Goal: Task Accomplishment & Management: Manage account settings

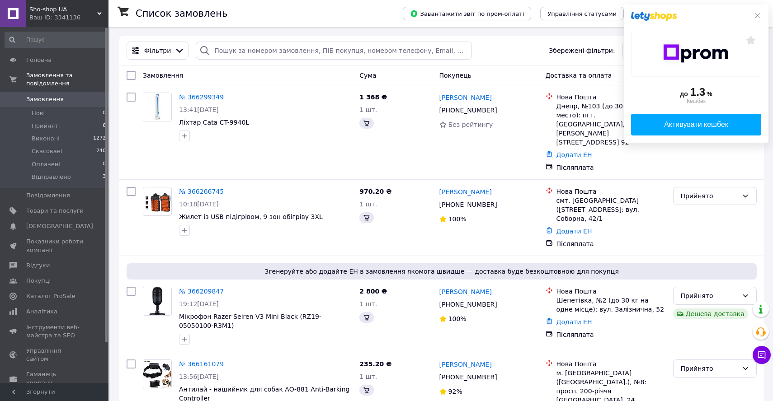
click at [758, 18] on icon at bounding box center [757, 15] width 7 height 7
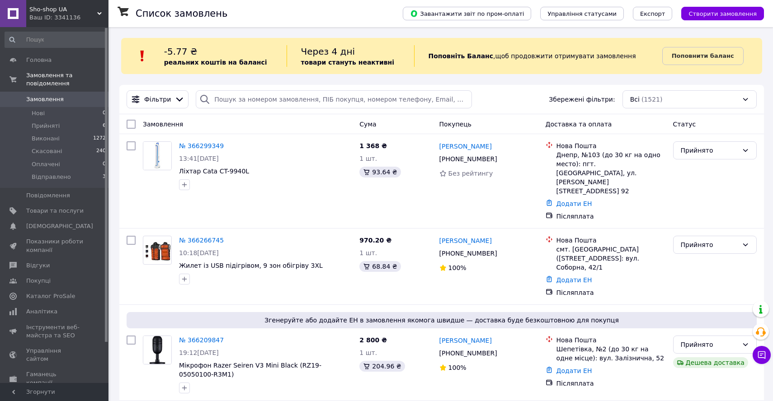
click at [76, 20] on div "Ваш ID: 3341136" at bounding box center [68, 18] width 79 height 8
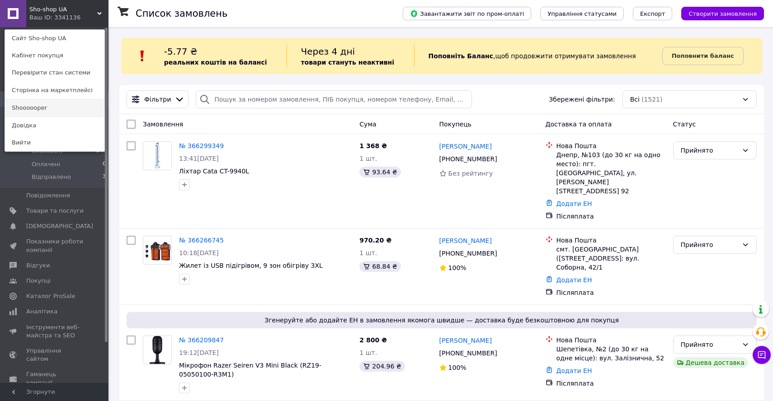
click at [47, 111] on link "Shoooooper" at bounding box center [54, 107] width 99 height 17
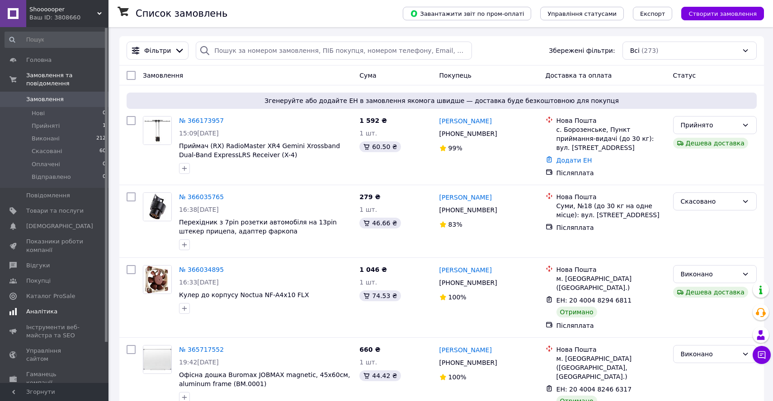
click at [64, 308] on span "Аналітика" at bounding box center [54, 312] width 57 height 8
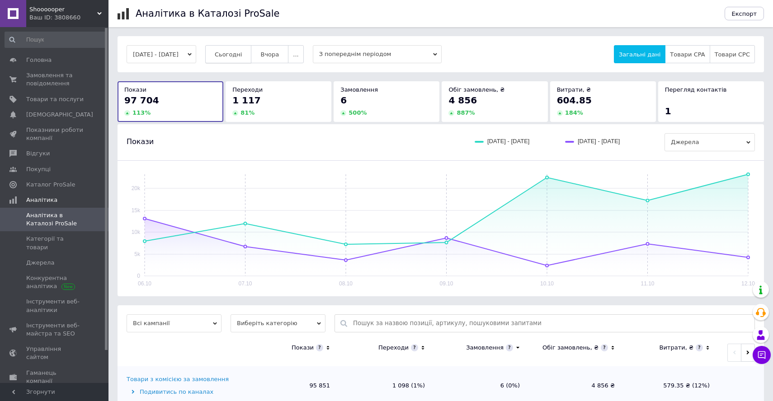
click at [242, 54] on span "Сьогодні" at bounding box center [229, 54] width 28 height 7
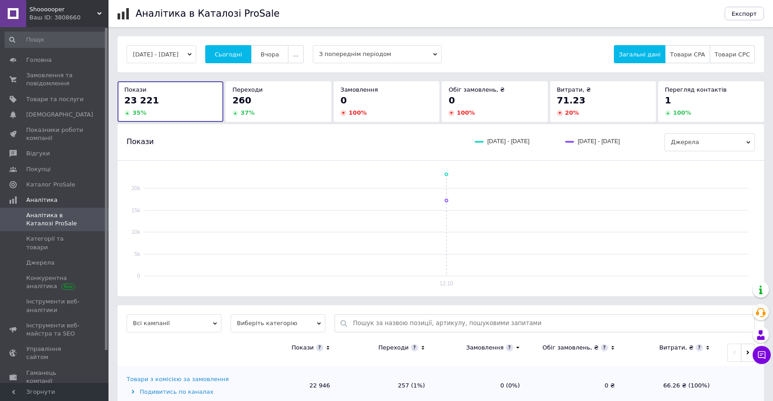
click at [82, 24] on div "Shoooooper Ваш ID: 3808660" at bounding box center [67, 13] width 82 height 27
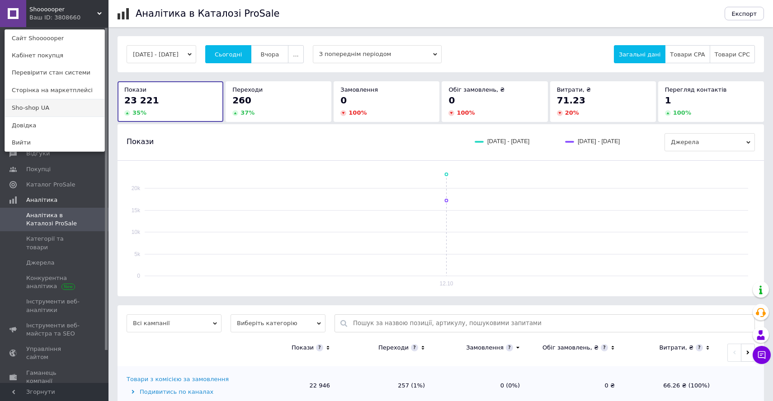
click at [61, 105] on link "Sho-shop UA" at bounding box center [54, 107] width 99 height 17
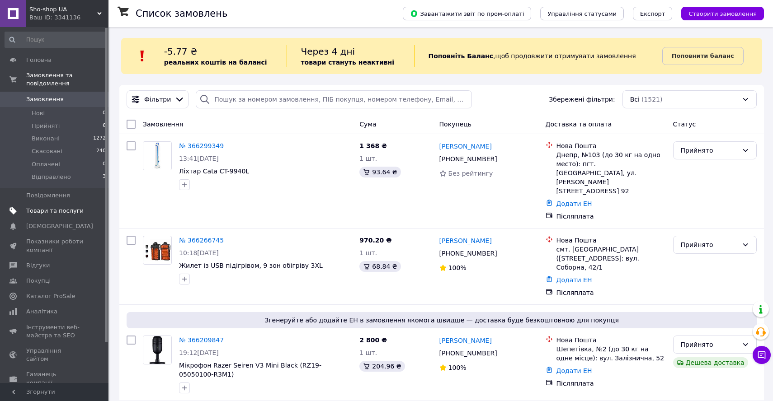
click at [73, 208] on span "Товари та послуги" at bounding box center [54, 211] width 57 height 8
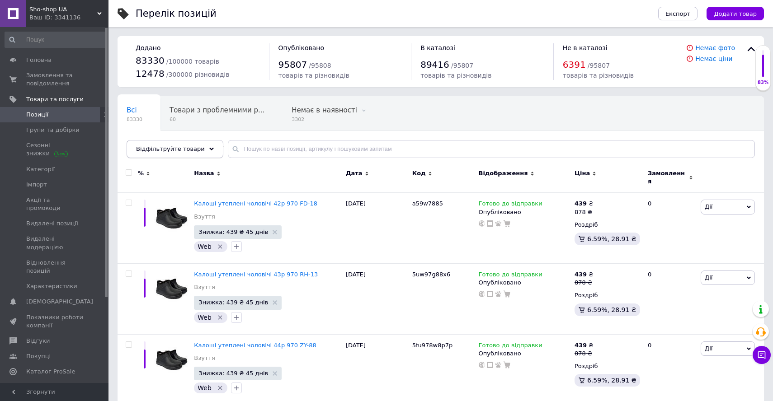
click at [209, 150] on icon at bounding box center [211, 149] width 5 height 5
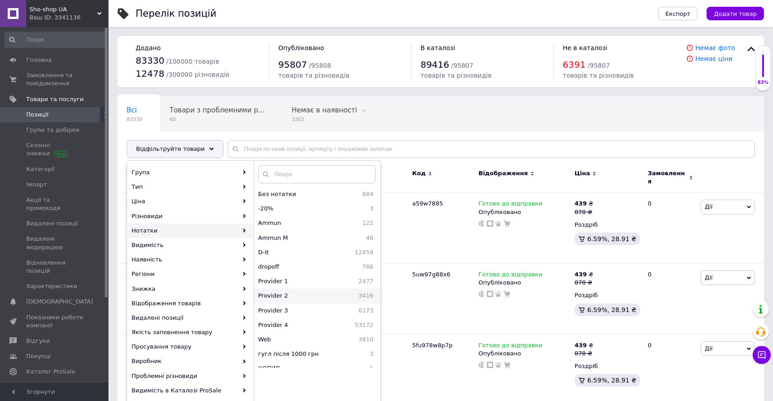
scroll to position [37, 0]
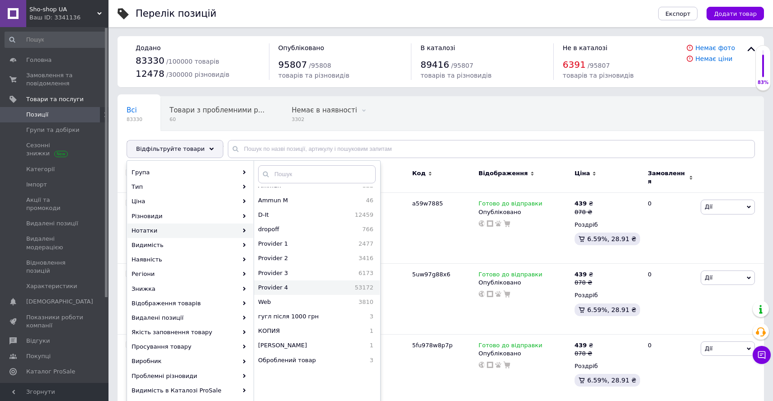
click at [297, 287] on span "Provider 4" at bounding box center [290, 288] width 65 height 8
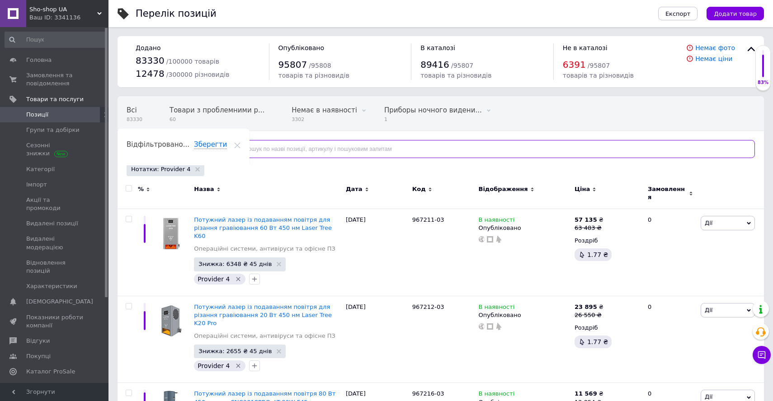
click at [277, 151] on input "text" at bounding box center [491, 149] width 527 height 18
type input "зарядна"
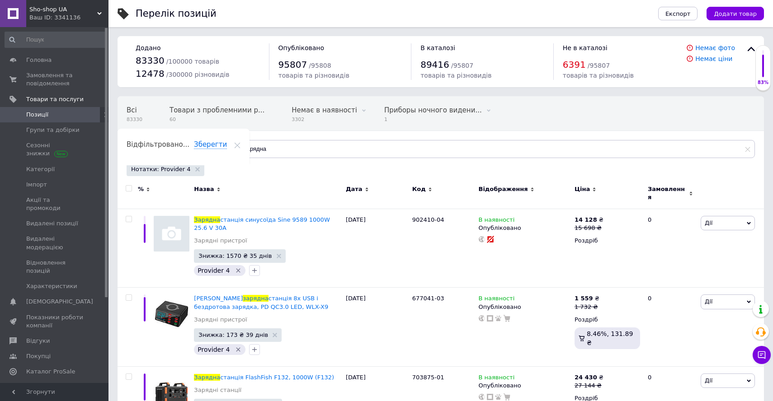
click at [129, 189] on input "checkbox" at bounding box center [129, 189] width 6 height 6
checkbox input "true"
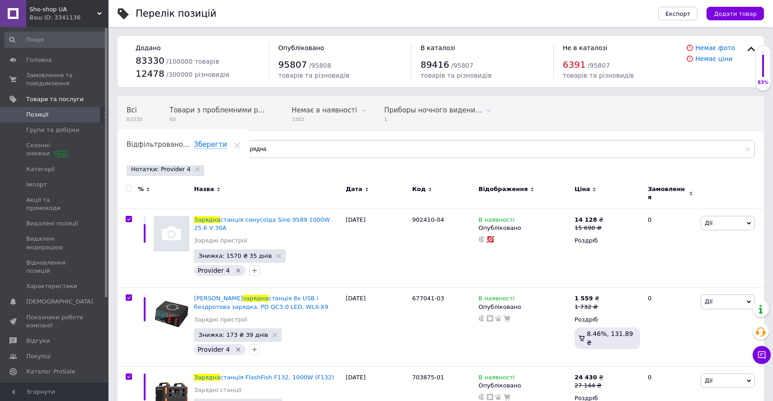
checkbox input "true"
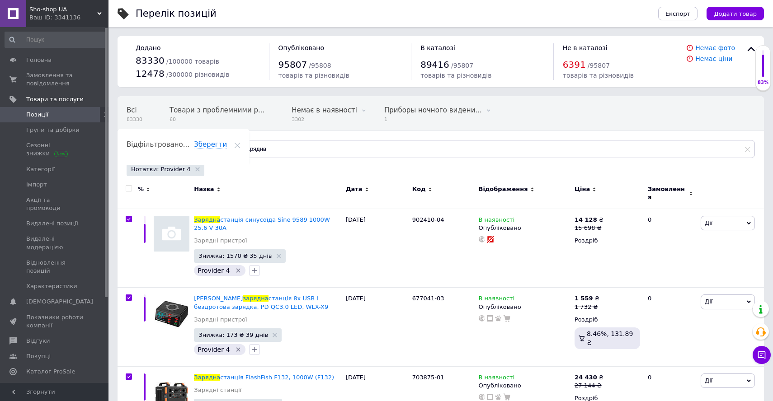
checkbox input "true"
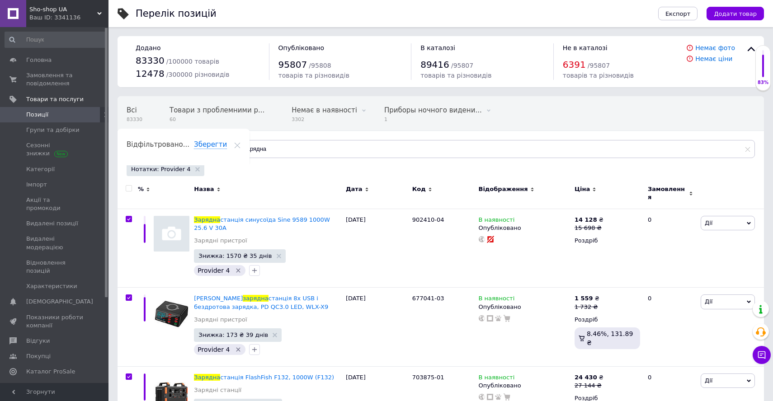
checkbox input "true"
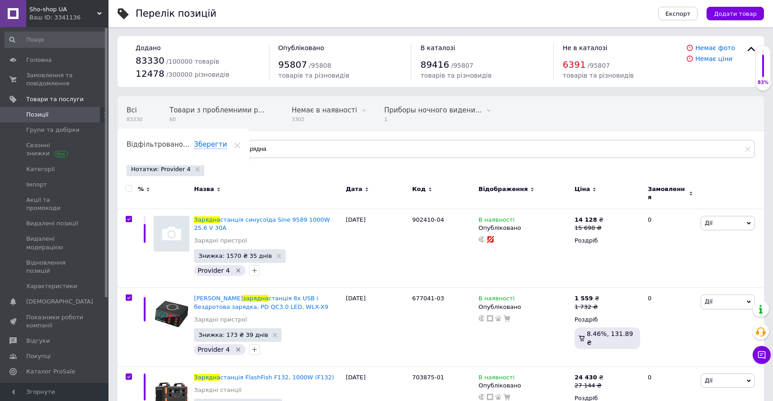
checkbox input "true"
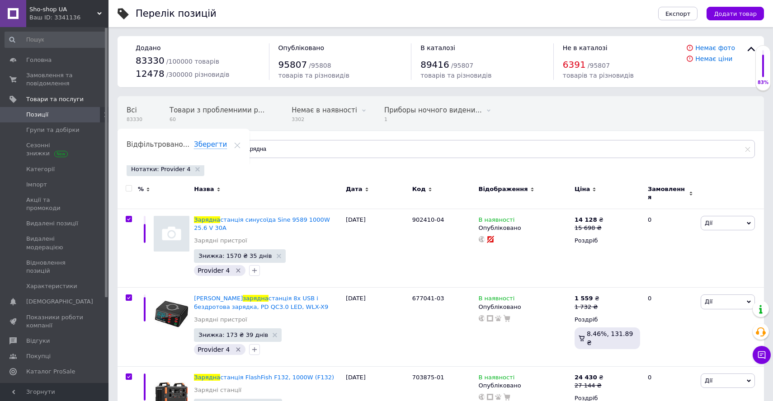
checkbox input "true"
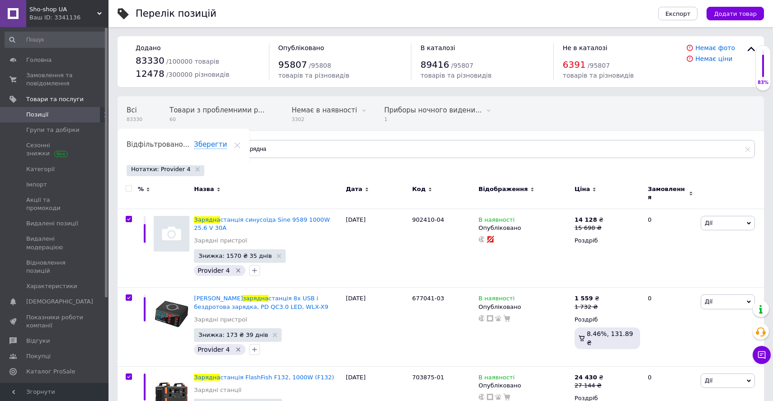
checkbox input "true"
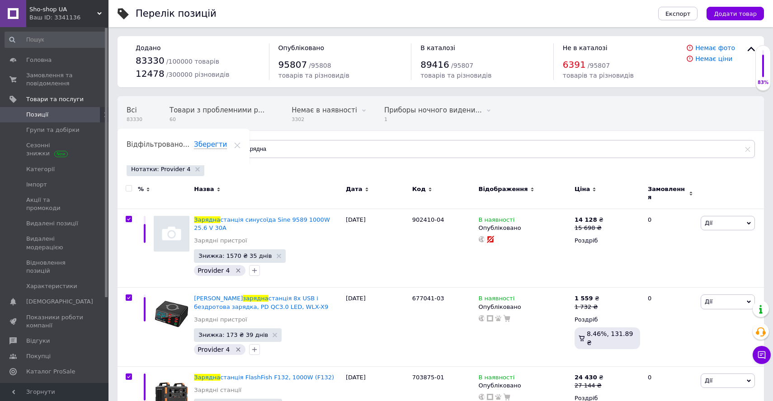
checkbox input "true"
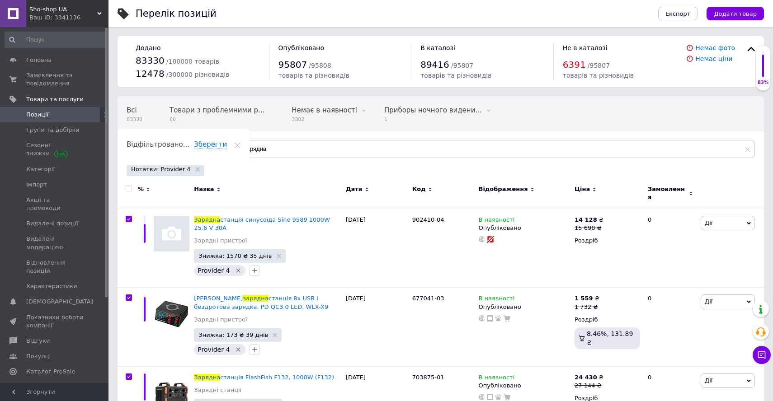
checkbox input "true"
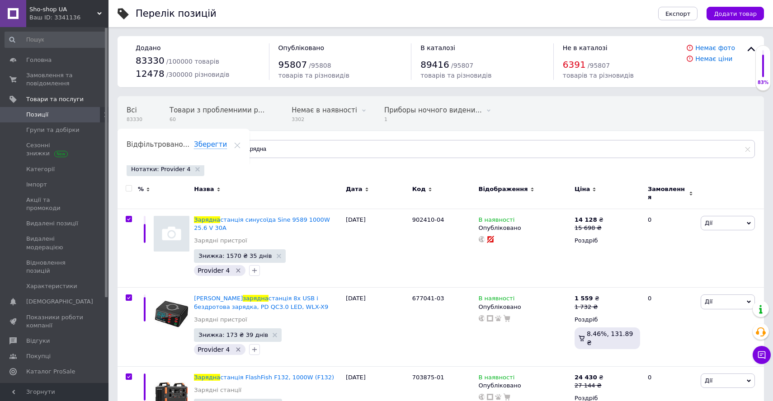
checkbox input "true"
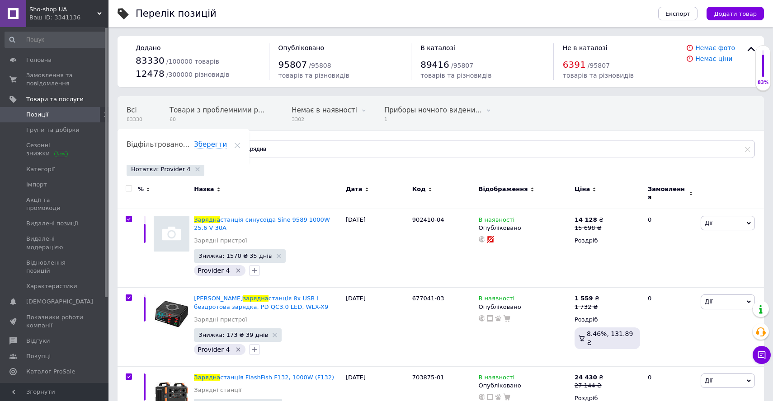
checkbox input "true"
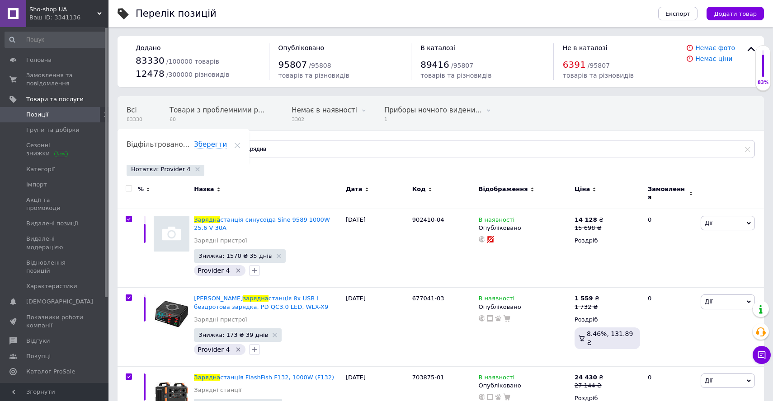
checkbox input "true"
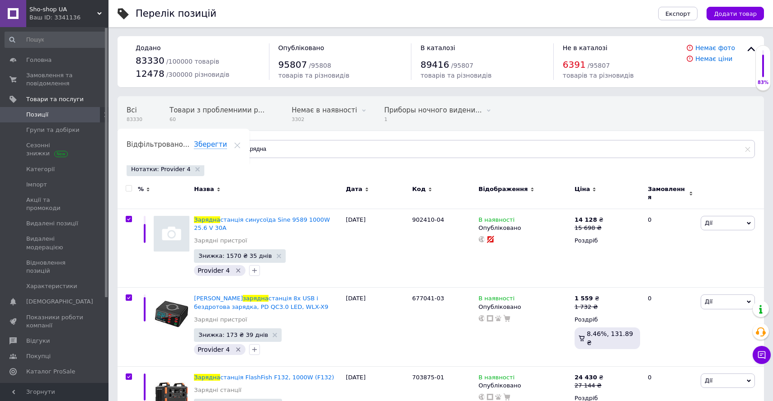
checkbox input "true"
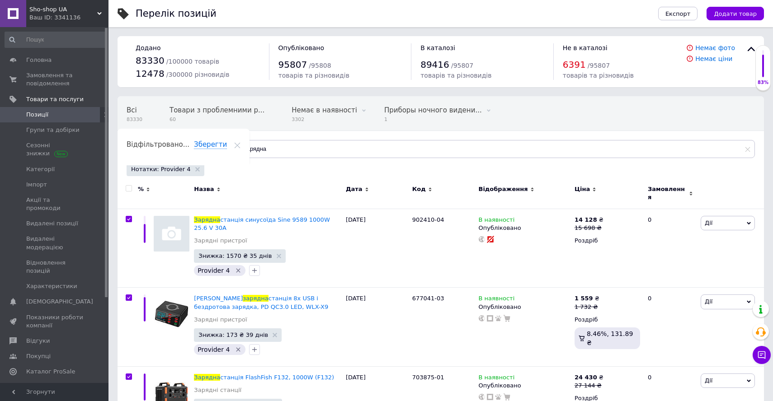
checkbox input "true"
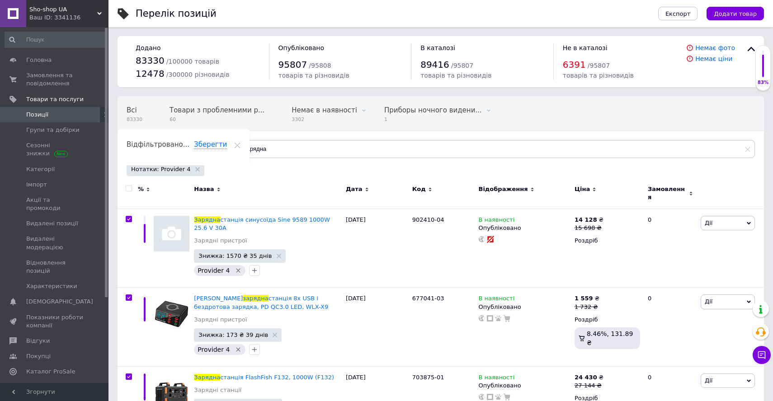
checkbox input "true"
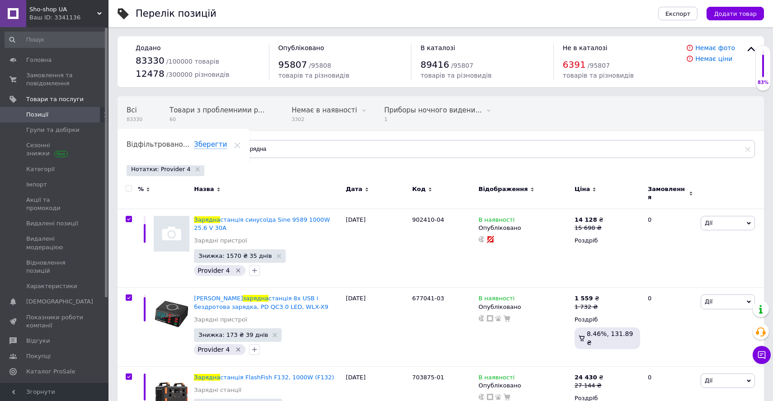
checkbox input "true"
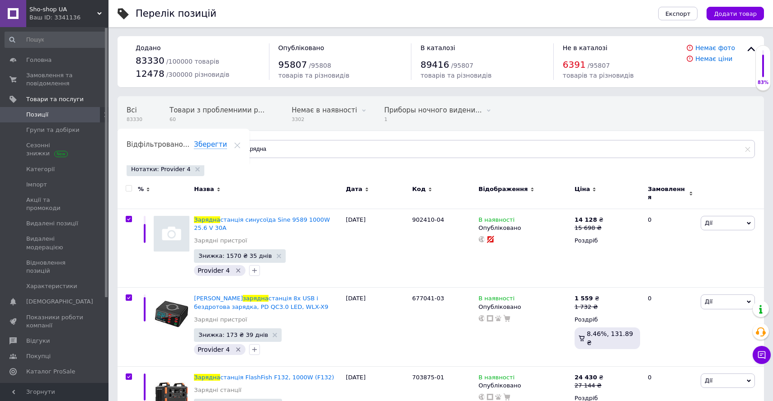
checkbox input "true"
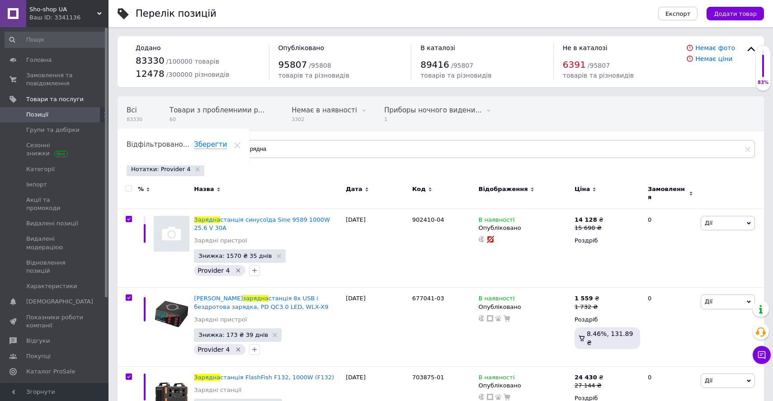
checkbox input "true"
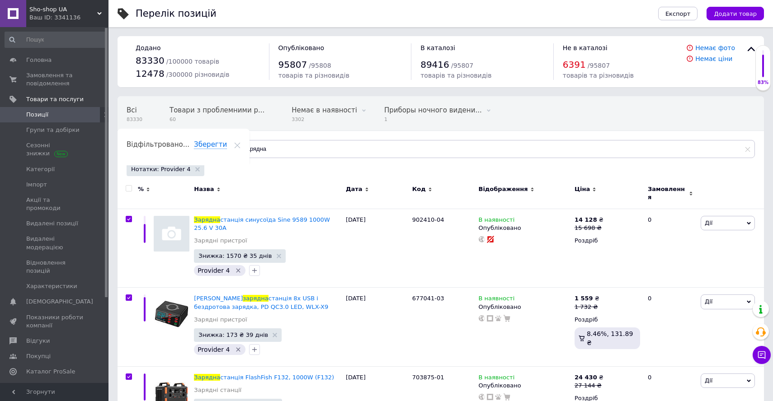
checkbox input "true"
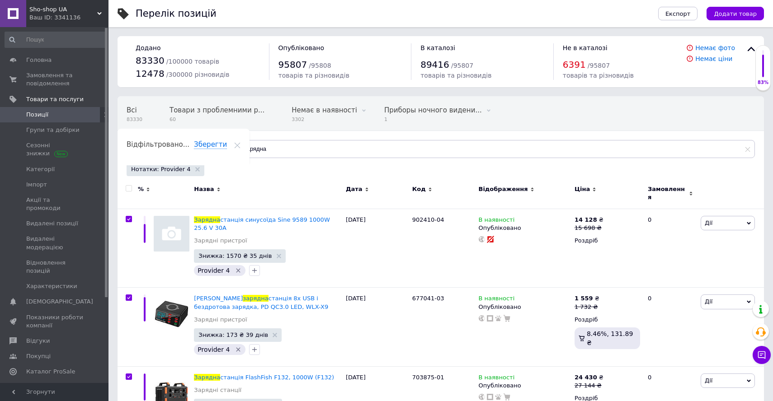
checkbox input "true"
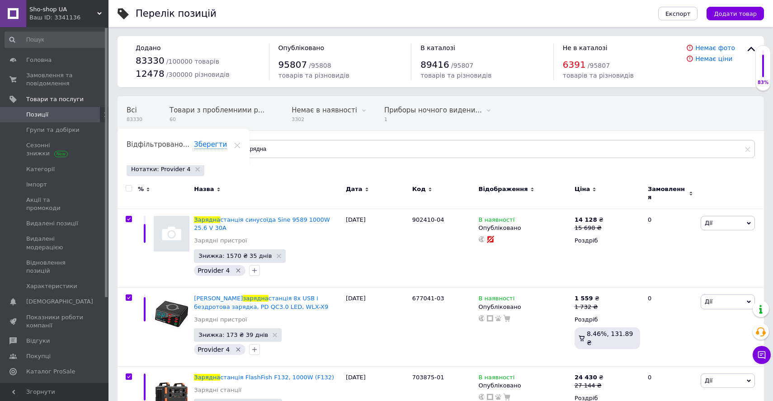
checkbox input "true"
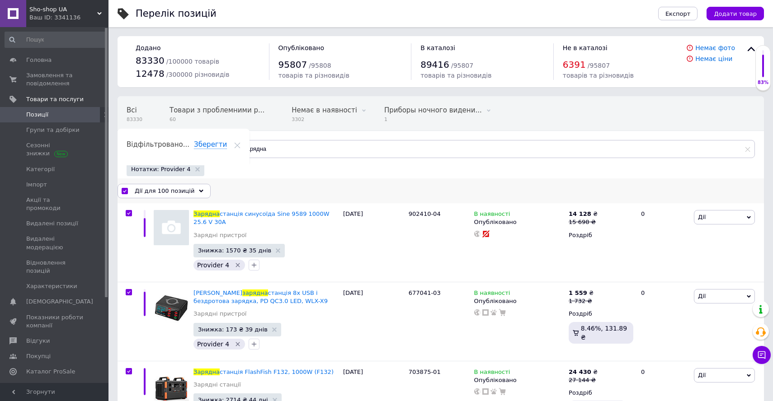
click at [133, 190] on div "Дії для 100 позицій" at bounding box center [163, 191] width 93 height 14
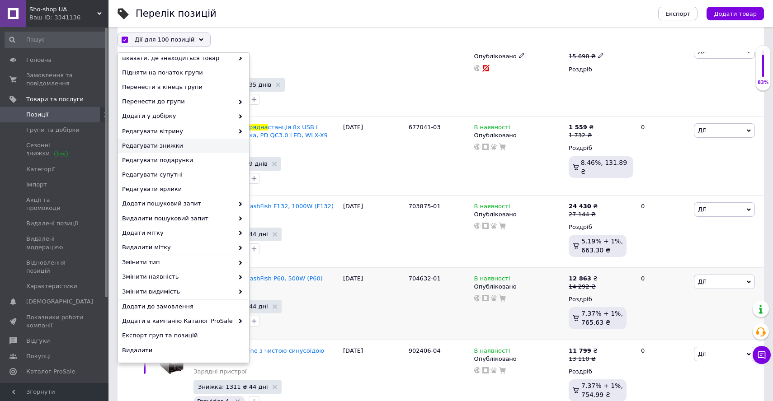
scroll to position [170, 0]
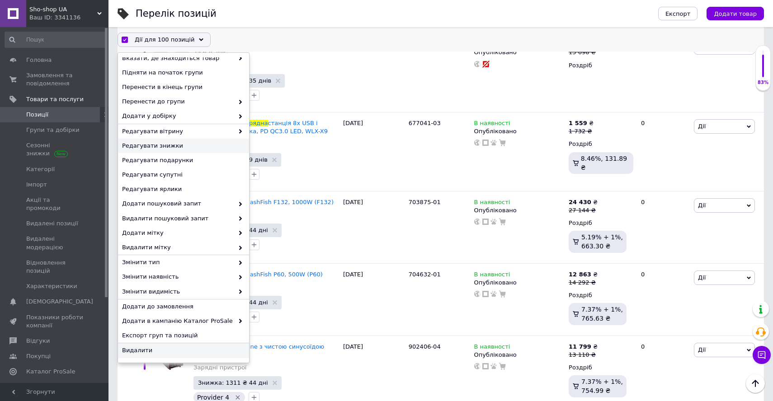
click at [197, 355] on span "Видалити" at bounding box center [182, 351] width 121 height 8
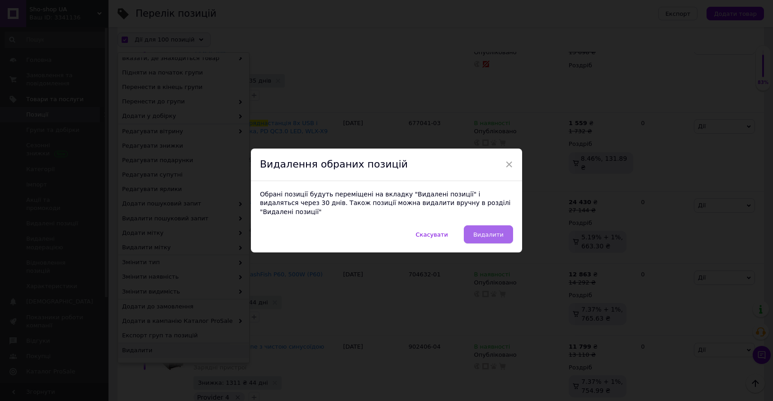
click at [479, 226] on button "Видалити" at bounding box center [488, 234] width 49 height 18
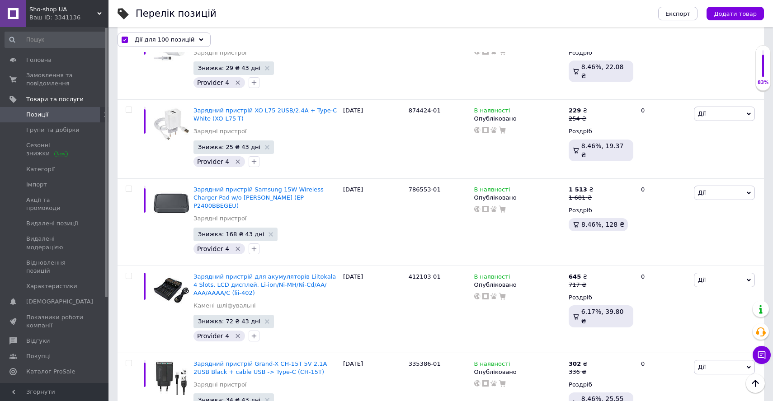
checkbox input "false"
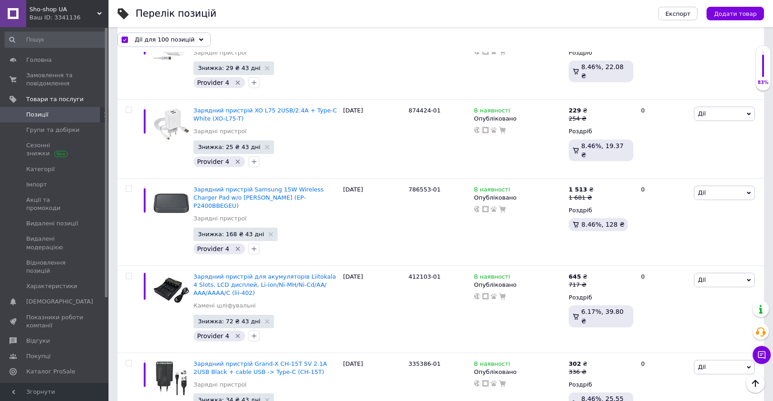
checkbox input "false"
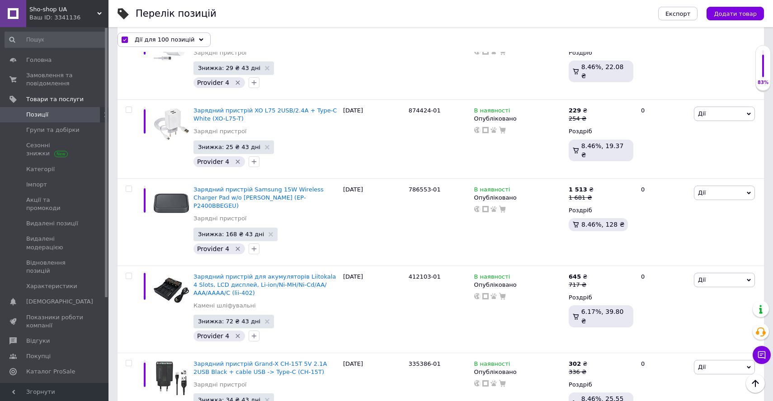
checkbox input "false"
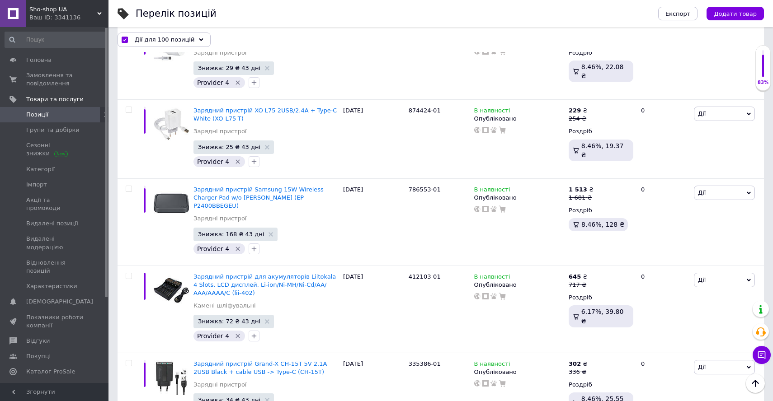
checkbox input "false"
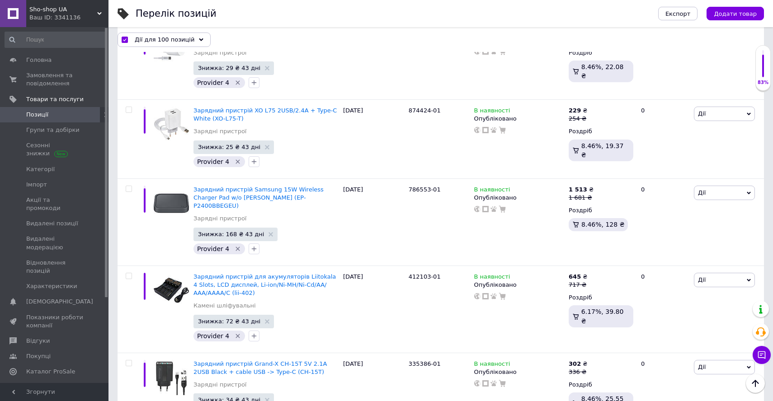
checkbox input "false"
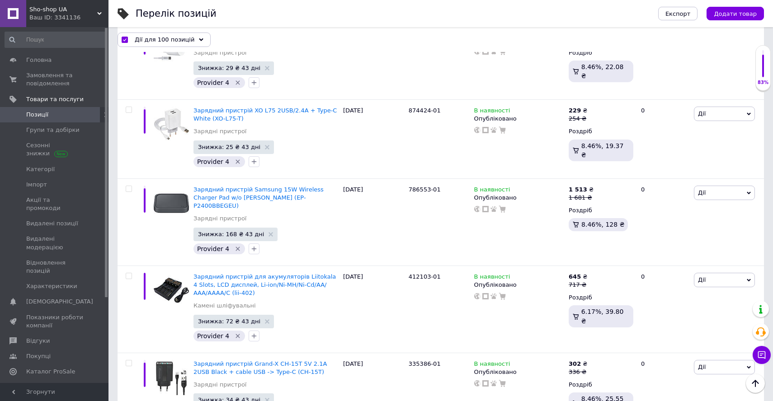
checkbox input "false"
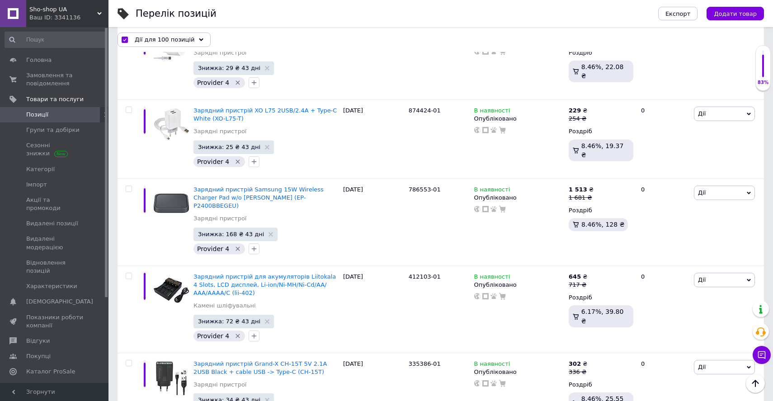
checkbox input "false"
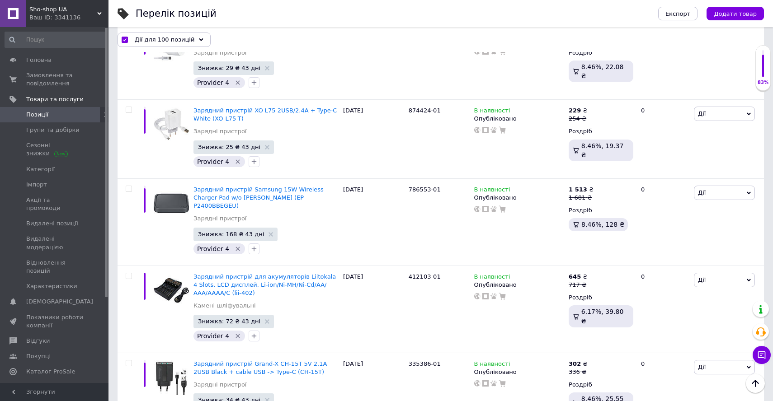
checkbox input "false"
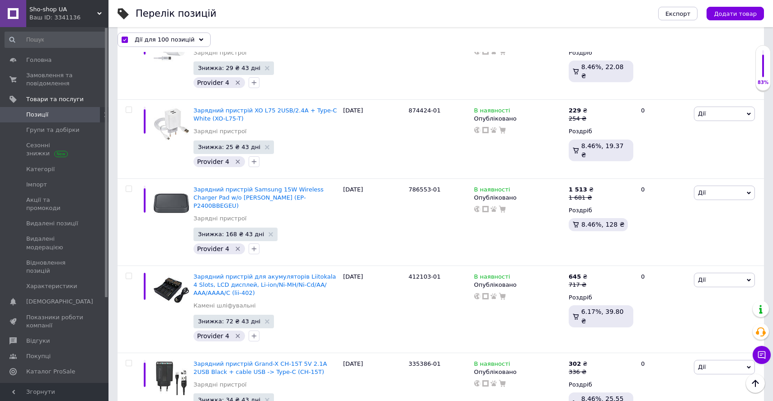
checkbox input "false"
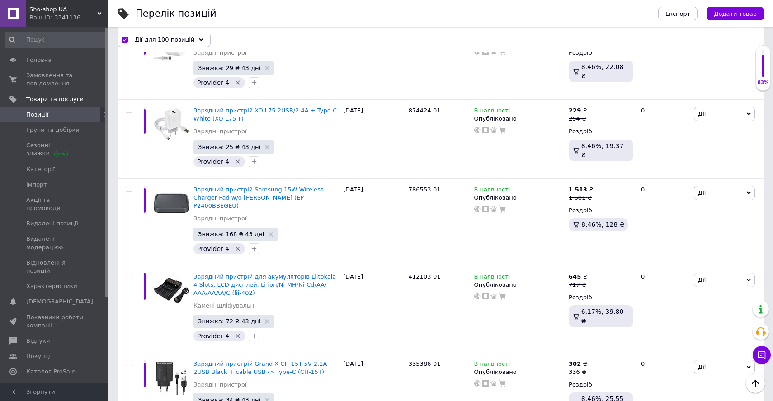
checkbox input "false"
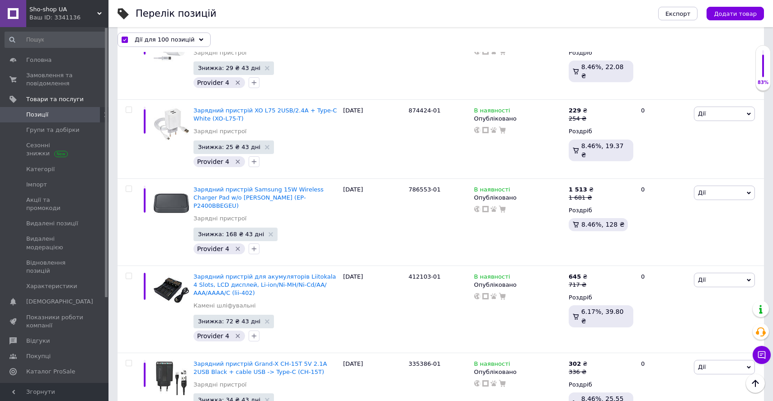
checkbox input "false"
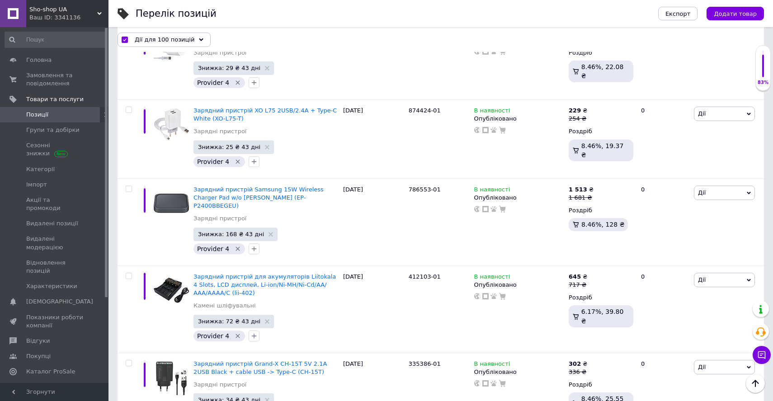
checkbox input "false"
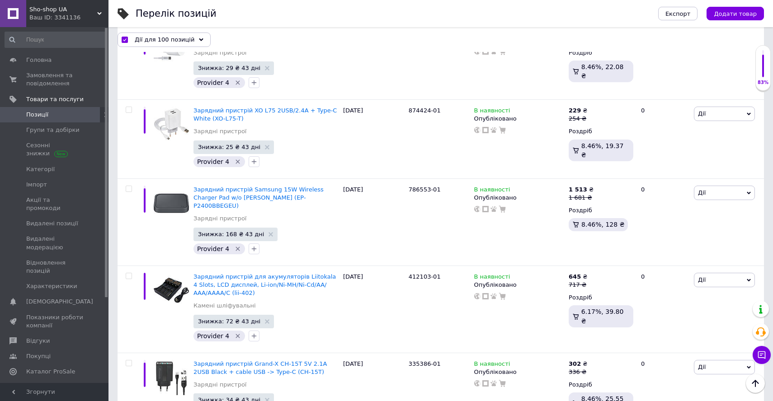
checkbox input "false"
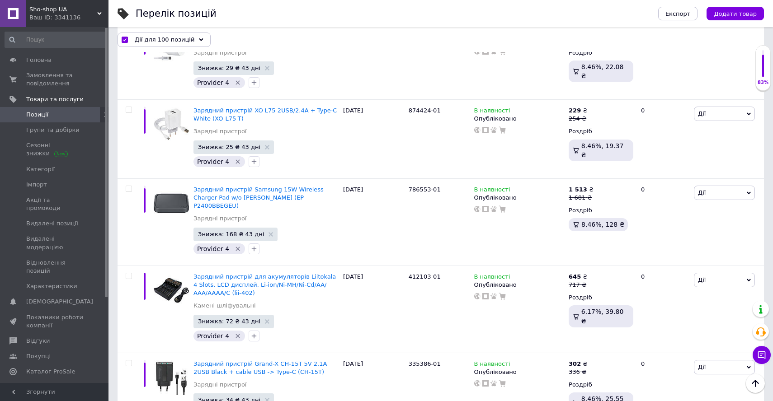
checkbox input "false"
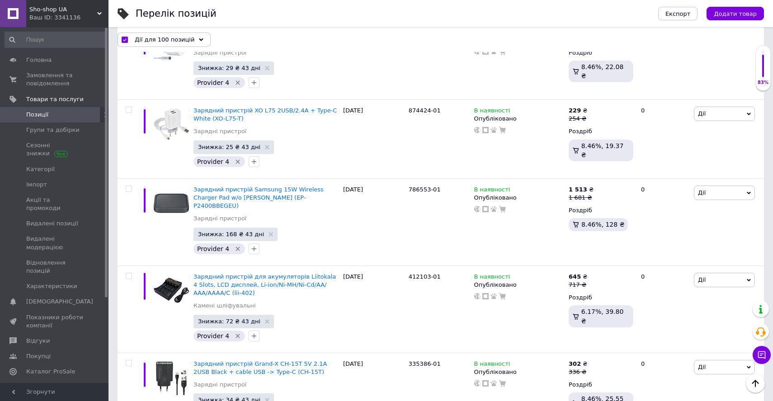
checkbox input "false"
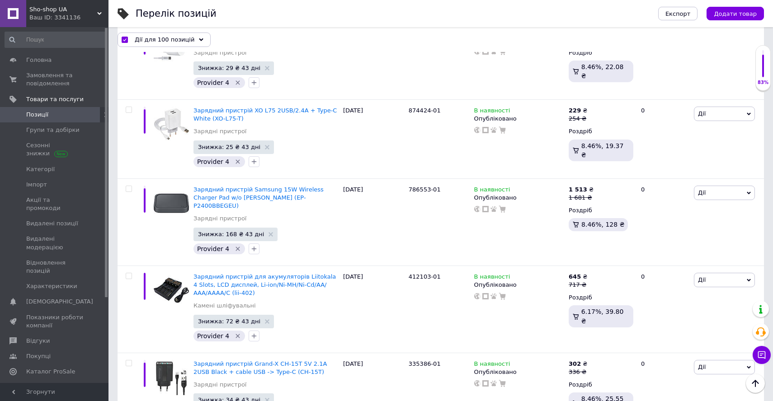
checkbox input "false"
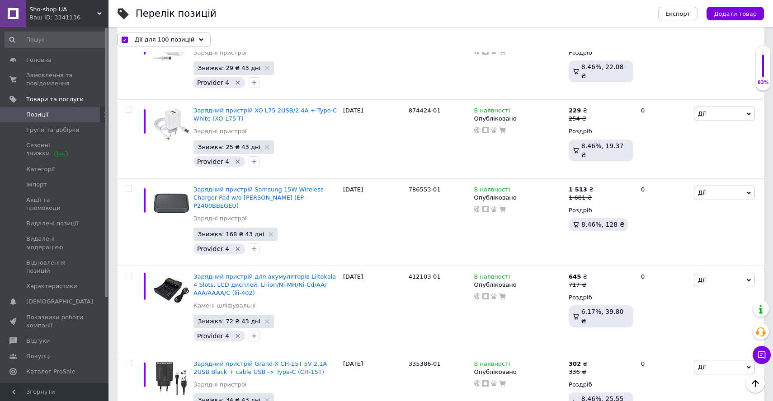
checkbox input "false"
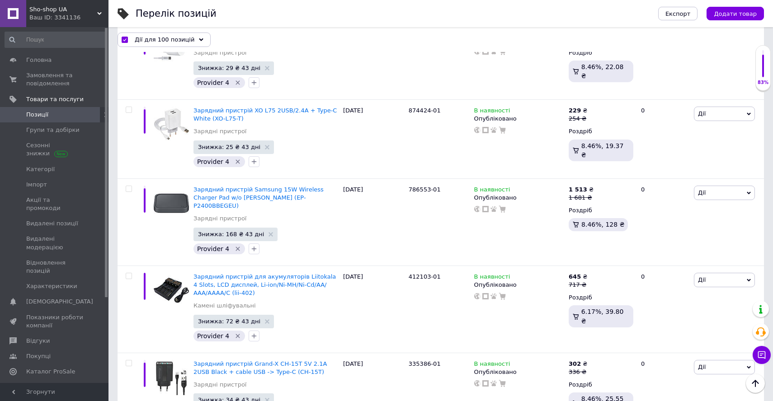
checkbox input "false"
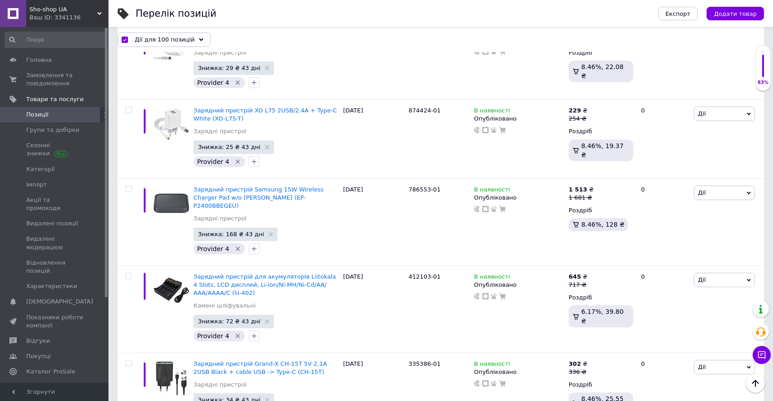
checkbox input "false"
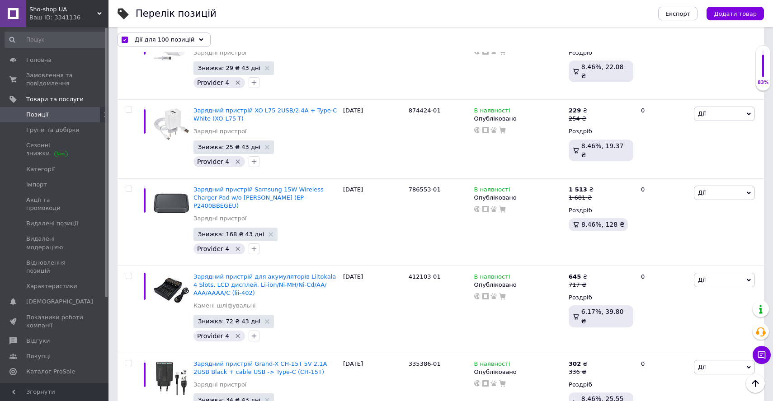
checkbox input "false"
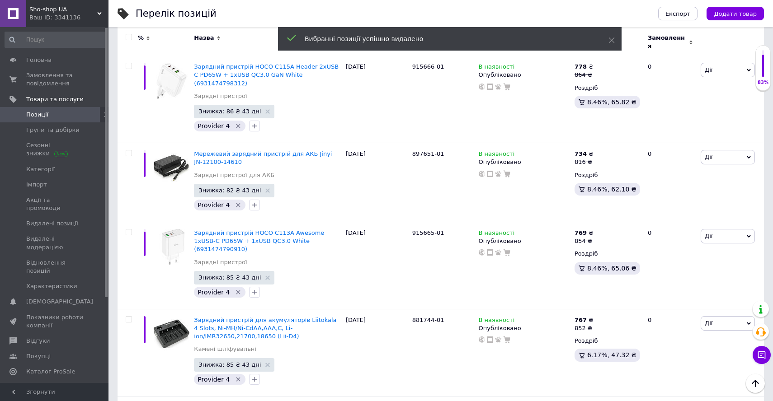
scroll to position [7909, 0]
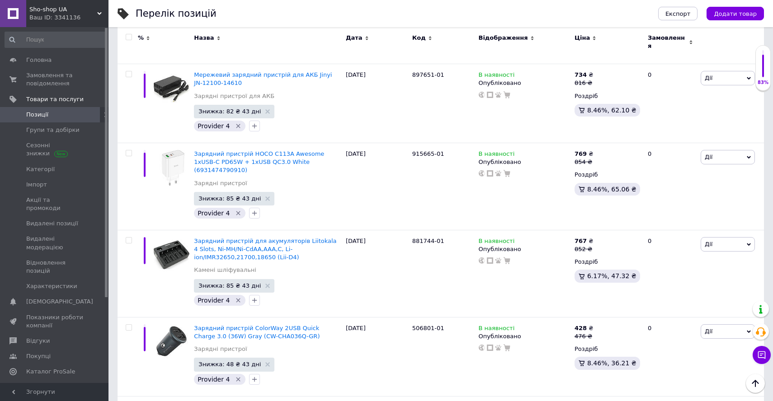
click at [128, 37] on input "checkbox" at bounding box center [129, 37] width 6 height 6
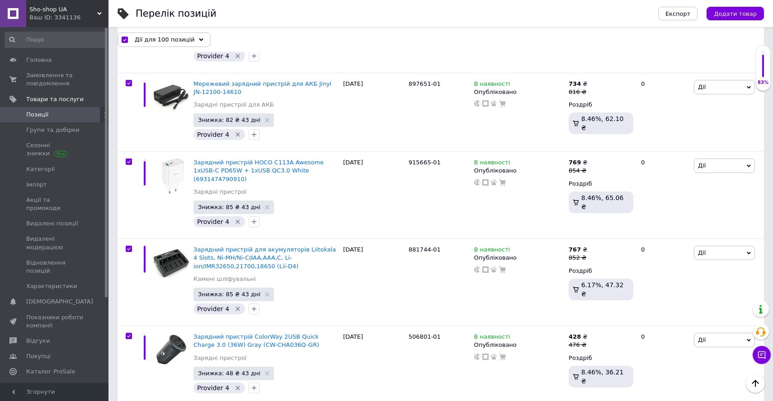
scroll to position [7926, 0]
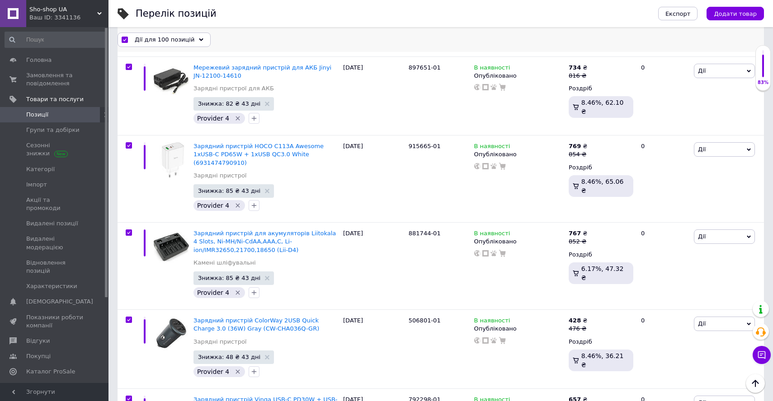
click at [143, 39] on span "Дії для 100 позицій" at bounding box center [165, 39] width 60 height 8
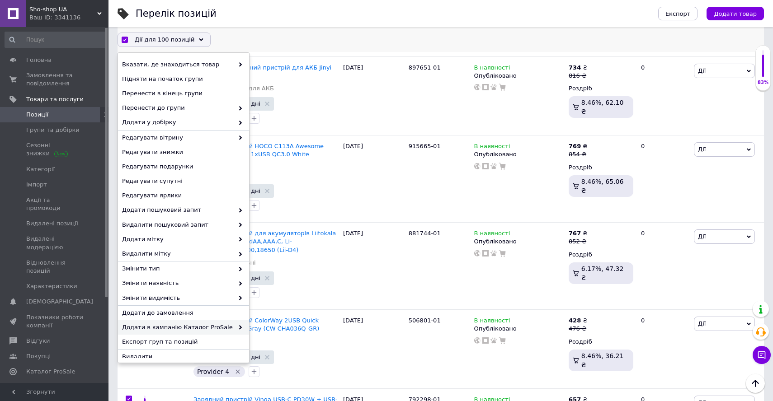
scroll to position [6, 0]
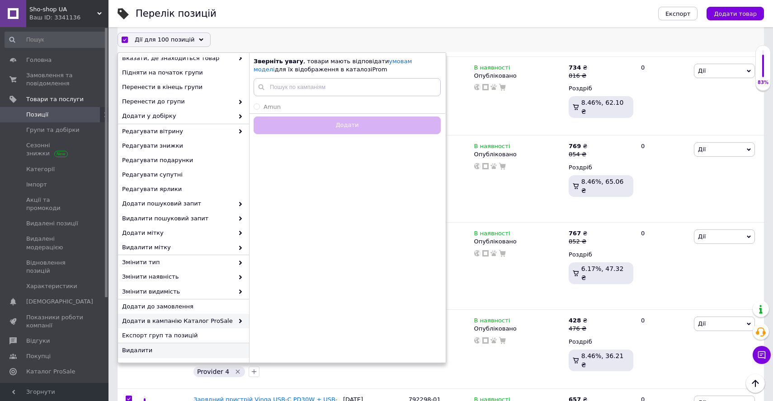
click at [167, 350] on span "Видалити" at bounding box center [182, 351] width 121 height 8
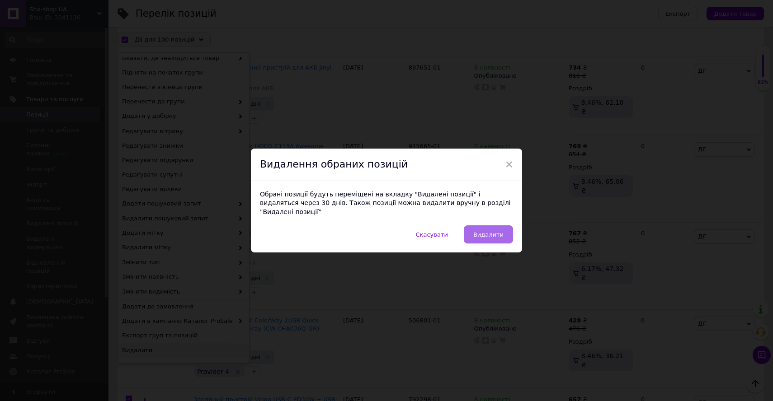
click at [478, 232] on span "Видалити" at bounding box center [488, 234] width 30 height 7
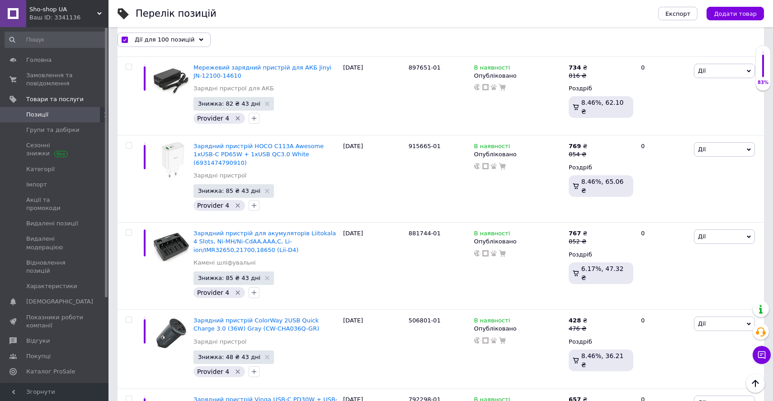
scroll to position [7909, 0]
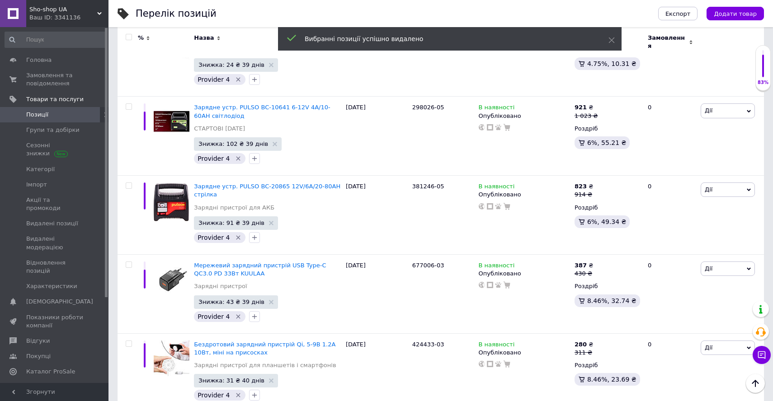
click at [130, 36] on input "checkbox" at bounding box center [129, 37] width 6 height 6
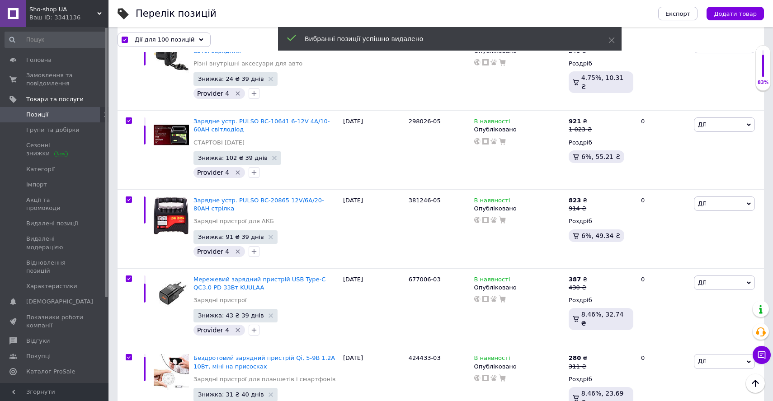
scroll to position [7867, 0]
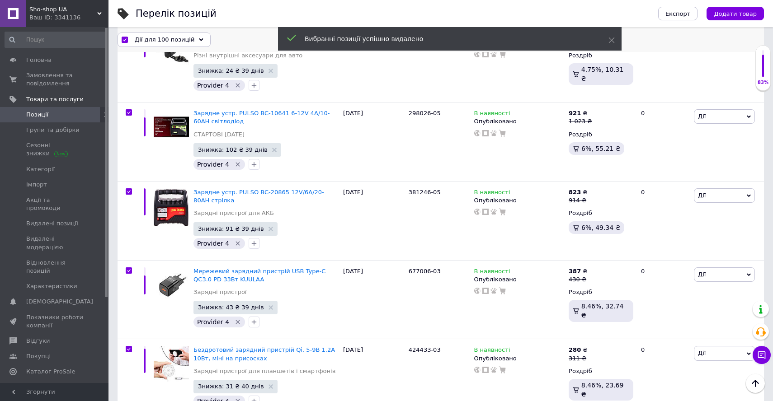
click at [149, 36] on span "Дії для 100 позицій" at bounding box center [165, 39] width 60 height 8
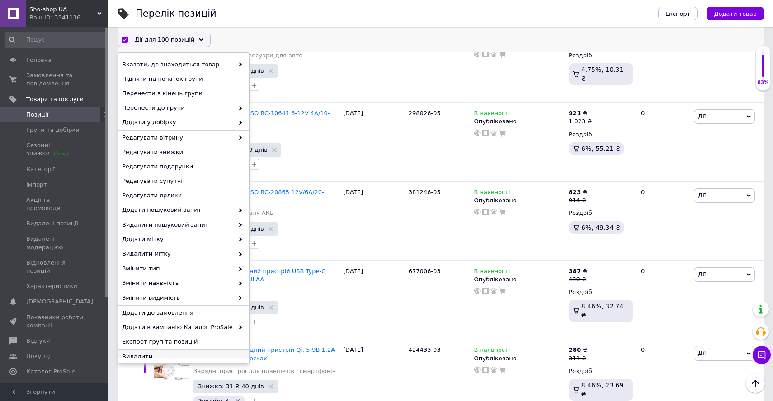
click at [190, 352] on div "Видалити" at bounding box center [183, 357] width 131 height 14
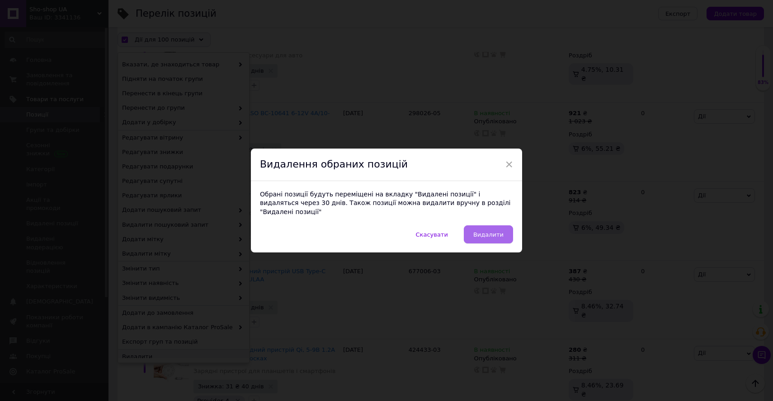
click at [473, 225] on button "Видалити" at bounding box center [488, 234] width 49 height 18
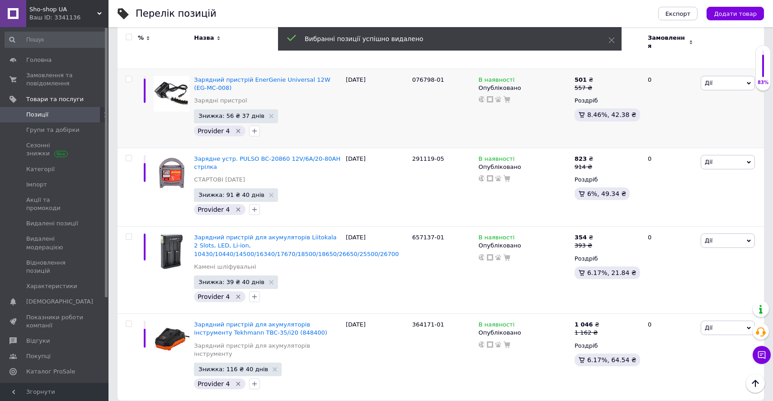
scroll to position [7834, 0]
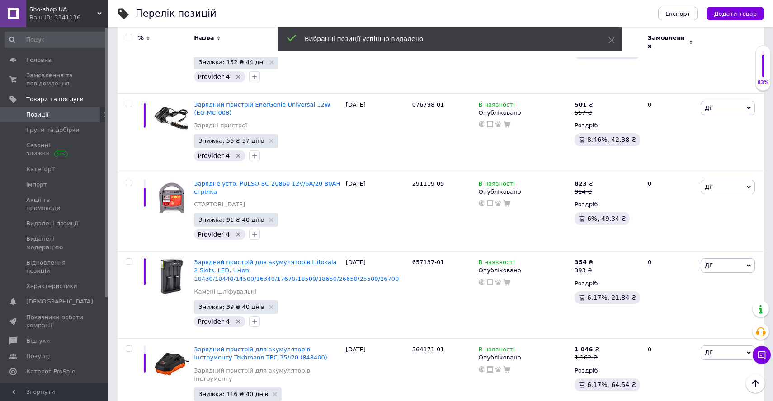
click at [129, 39] on input "checkbox" at bounding box center [129, 37] width 6 height 6
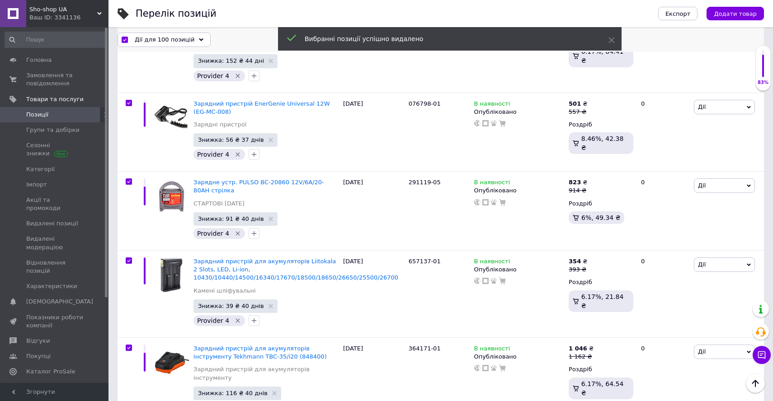
click at [151, 41] on span "Дії для 100 позицій" at bounding box center [165, 39] width 60 height 8
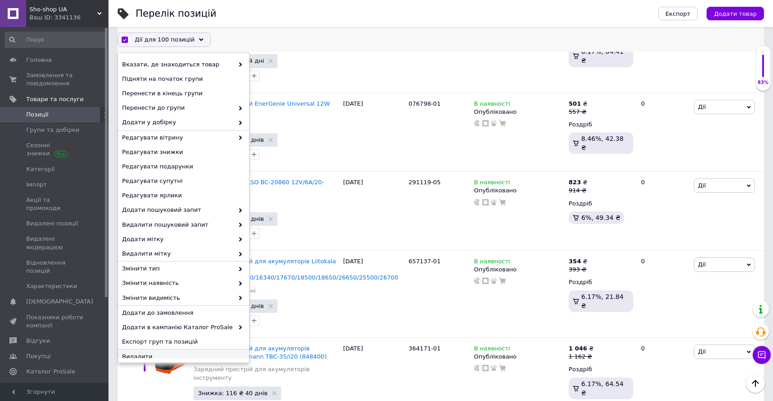
click at [173, 354] on span "Видалити" at bounding box center [182, 357] width 121 height 8
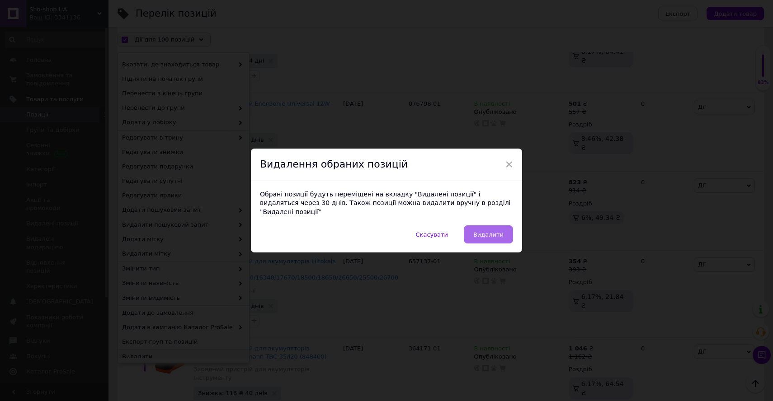
click at [476, 231] on span "Видалити" at bounding box center [488, 234] width 30 height 7
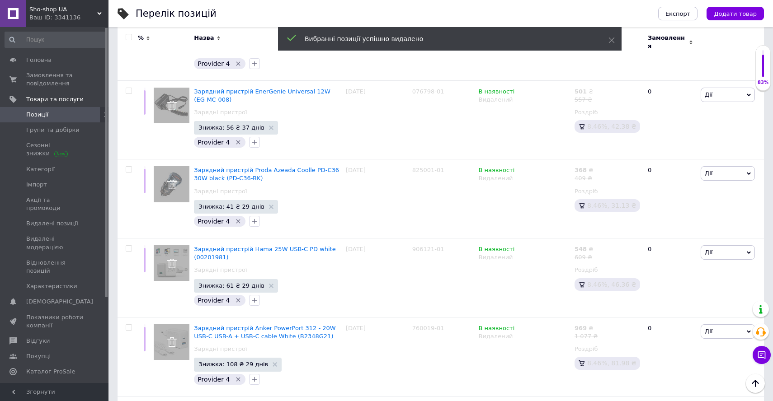
click at [128, 37] on input "checkbox" at bounding box center [129, 37] width 6 height 6
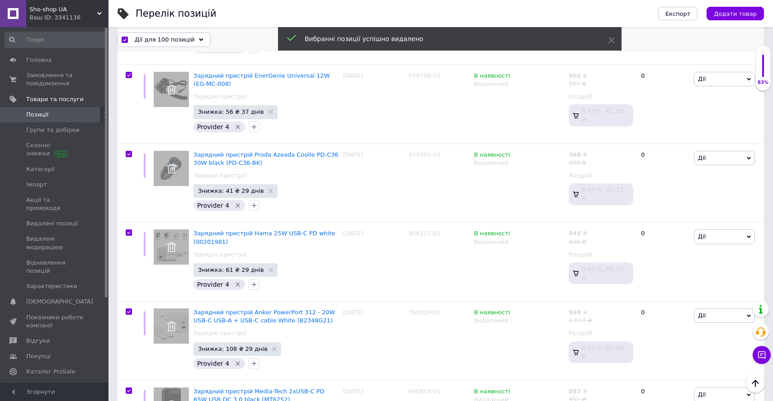
click at [150, 39] on span "Дії для 100 позицій" at bounding box center [165, 39] width 60 height 8
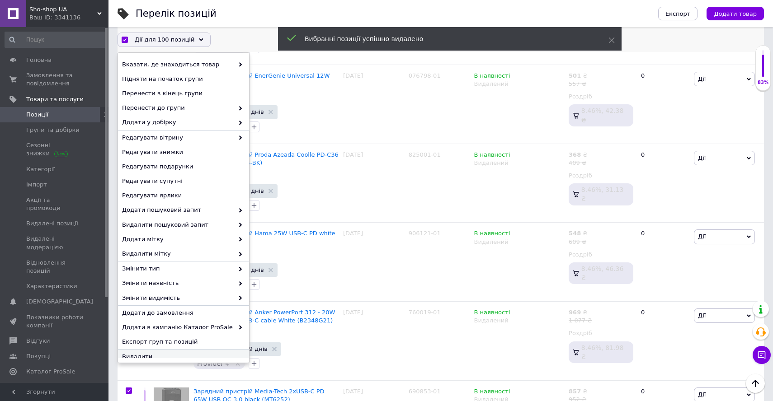
click at [181, 356] on span "Видалити" at bounding box center [182, 357] width 121 height 8
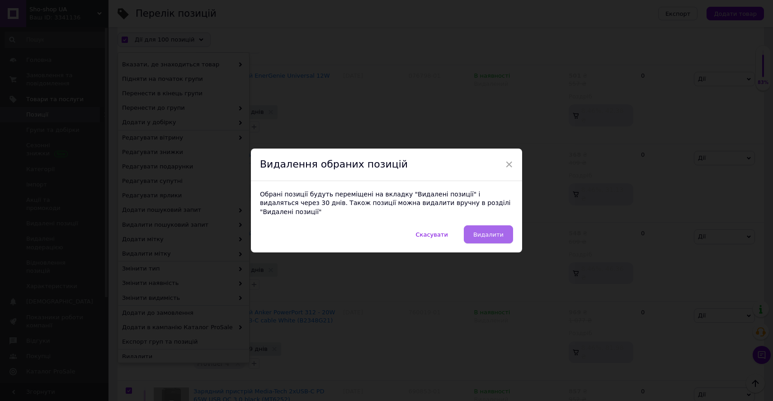
click at [478, 231] on span "Видалити" at bounding box center [488, 234] width 30 height 7
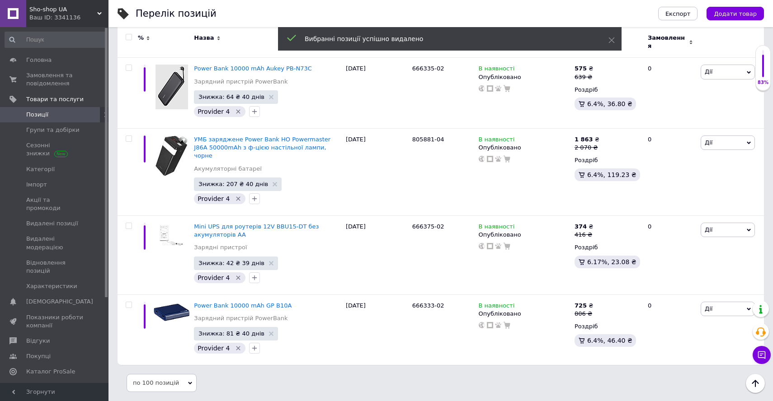
scroll to position [6387, 0]
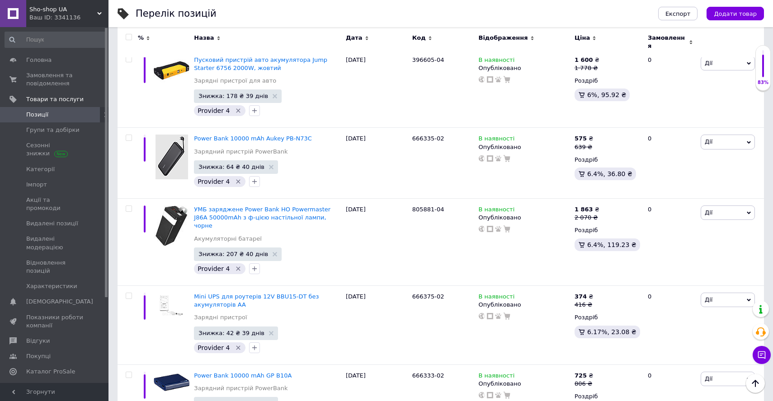
click at [131, 36] on span at bounding box center [129, 37] width 6 height 6
click at [131, 36] on input "checkbox" at bounding box center [129, 37] width 6 height 6
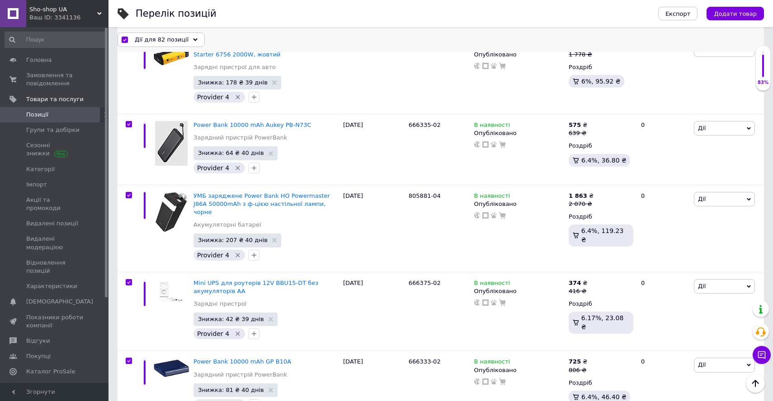
click at [187, 40] on div "Дії для 82 позиції" at bounding box center [160, 39] width 87 height 14
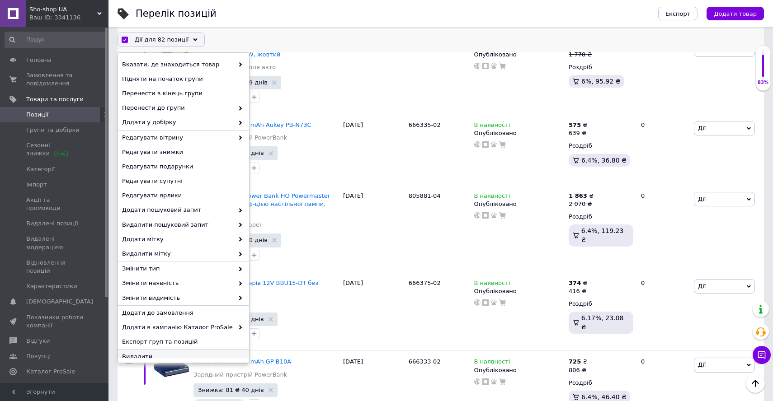
click at [177, 352] on div "Видалити" at bounding box center [183, 357] width 131 height 14
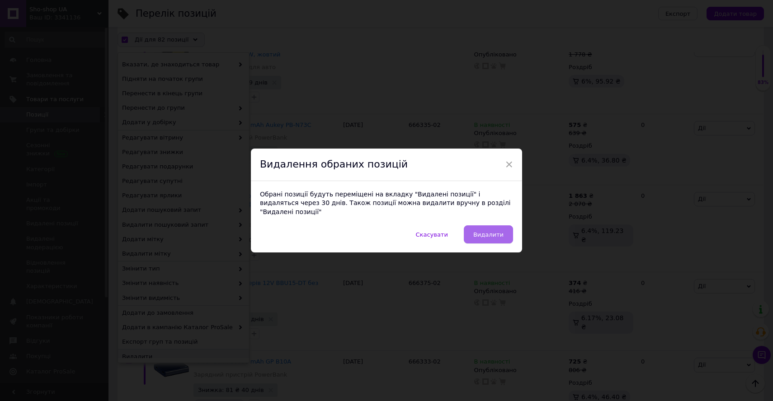
click at [469, 231] on button "Видалити" at bounding box center [488, 234] width 49 height 18
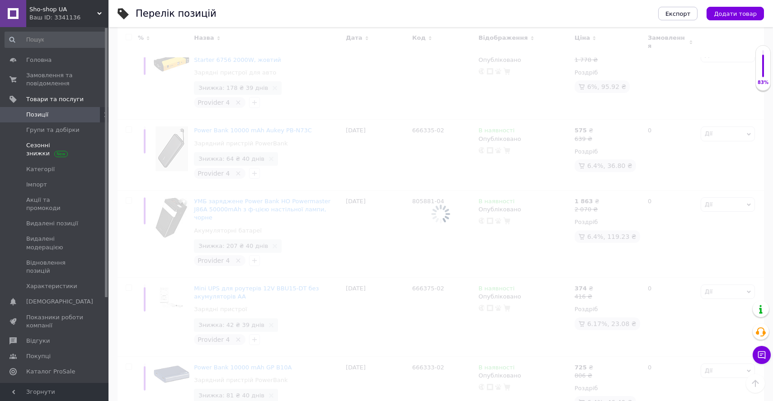
scroll to position [6387, 0]
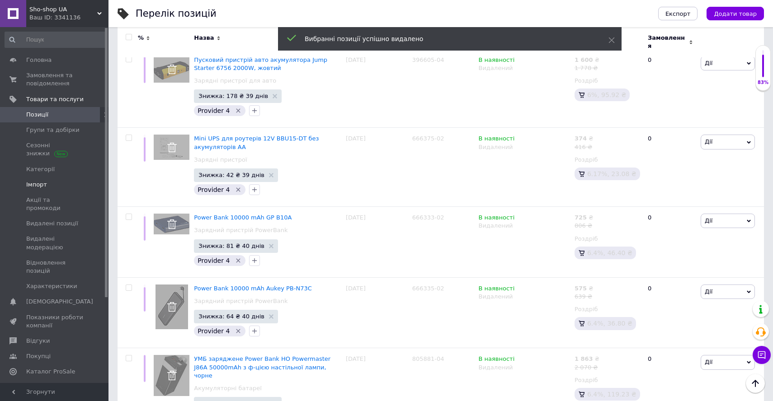
click at [46, 183] on span "Імпорт" at bounding box center [54, 185] width 57 height 8
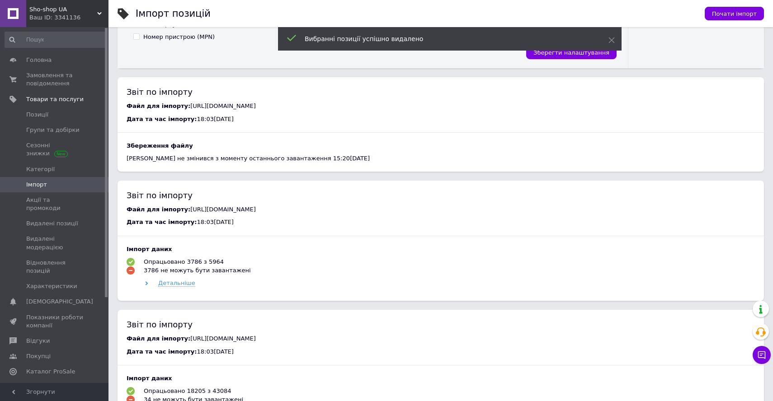
scroll to position [522, 0]
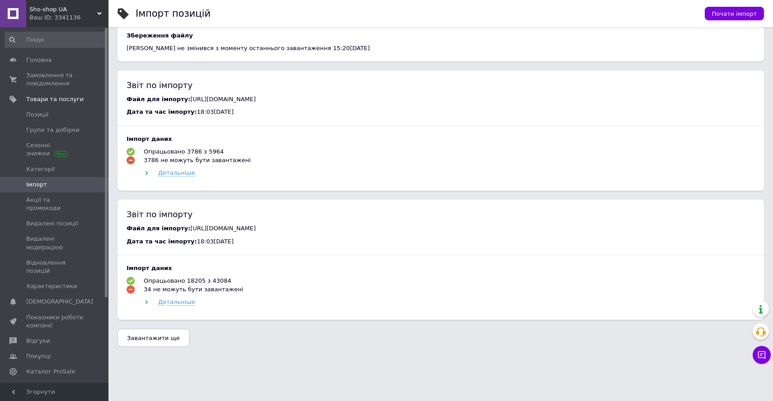
click at [164, 337] on span "Завантажити ще" at bounding box center [153, 338] width 53 height 7
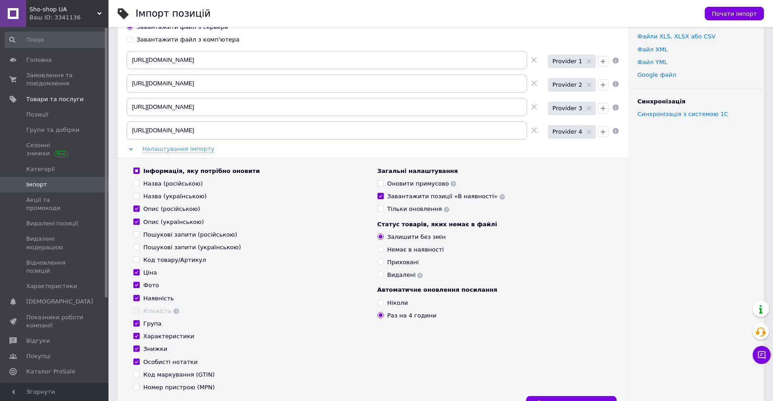
scroll to position [0, 0]
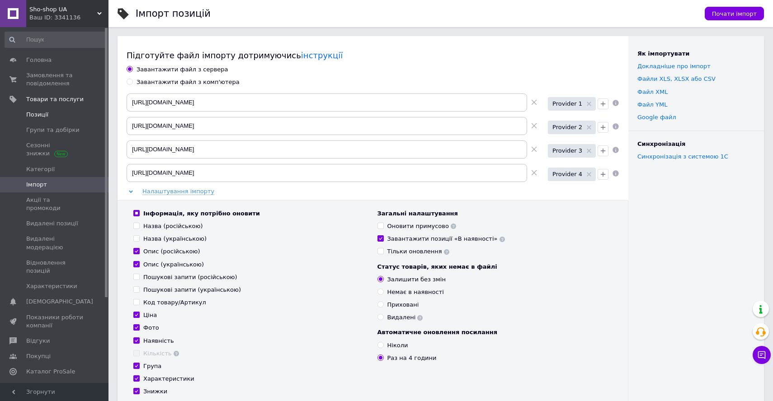
click at [50, 120] on link "Позиції" at bounding box center [55, 114] width 111 height 15
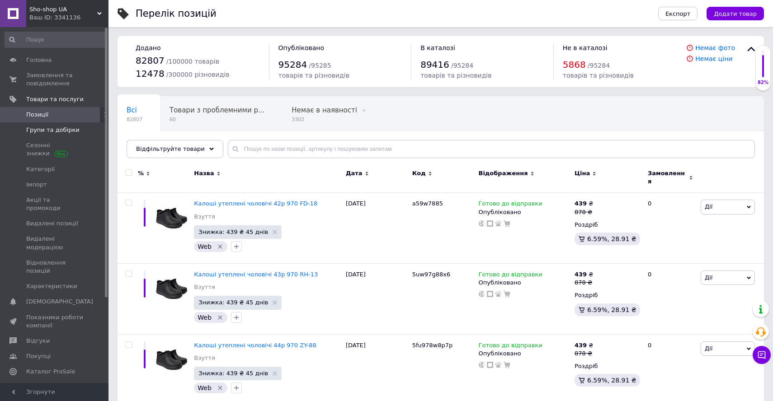
click at [61, 129] on span "Групи та добірки" at bounding box center [52, 130] width 53 height 8
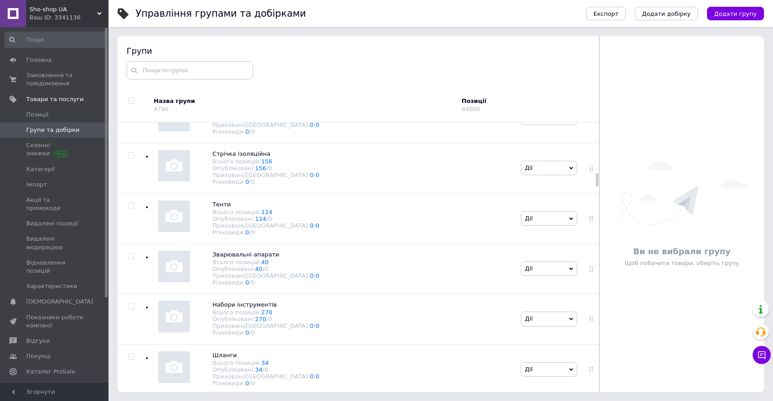
scroll to position [6319, 0]
click at [291, 305] on div "Набори інструментів Всього позицій: 270 Опубліковані: 270 / 0 Приховані/Видален…" at bounding box center [332, 318] width 374 height 50
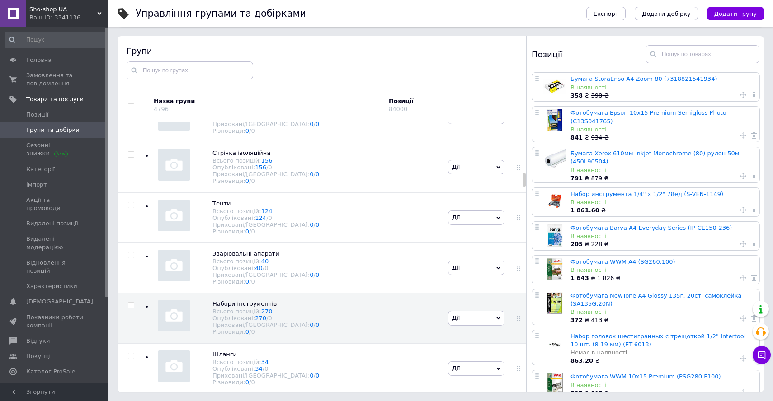
drag, startPoint x: 600, startPoint y: 240, endPoint x: 528, endPoint y: 240, distance: 72.3
click at [528, 240] on div "Групи Назва групи 4796 Позиції 84000 Коренева група Всього позицій: 805 Опублік…" at bounding box center [440, 214] width 646 height 356
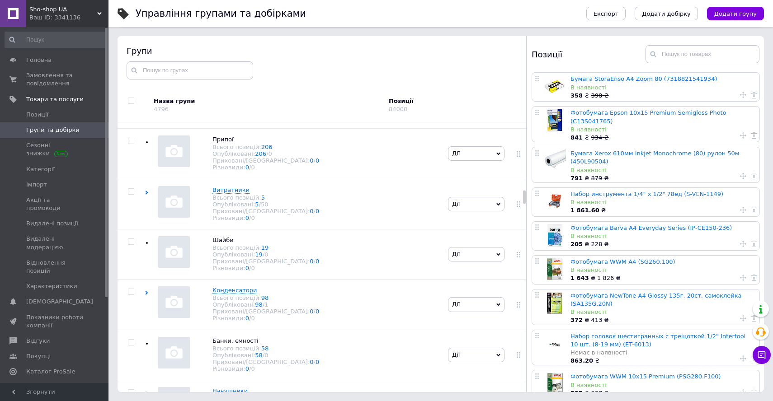
scroll to position [8519, 0]
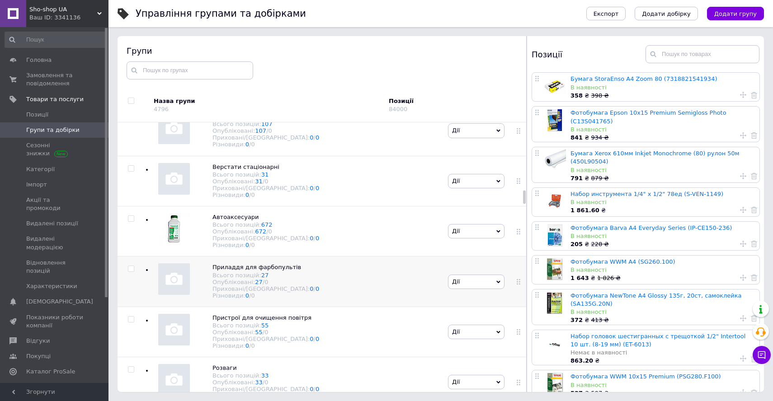
drag, startPoint x: 523, startPoint y: 192, endPoint x: 512, endPoint y: 196, distance: 11.9
click at [512, 196] on div "Коренева група Всього позицій: 805 Опубліковані: 163 / 164 Приховані/Видалені: …" at bounding box center [321, 257] width 409 height 270
click at [398, 206] on div "Автоаксесуари Всього позицій: 672 Опубліковані: 672 / 0 Приховані/Видалені: 0 /…" at bounding box center [295, 231] width 301 height 50
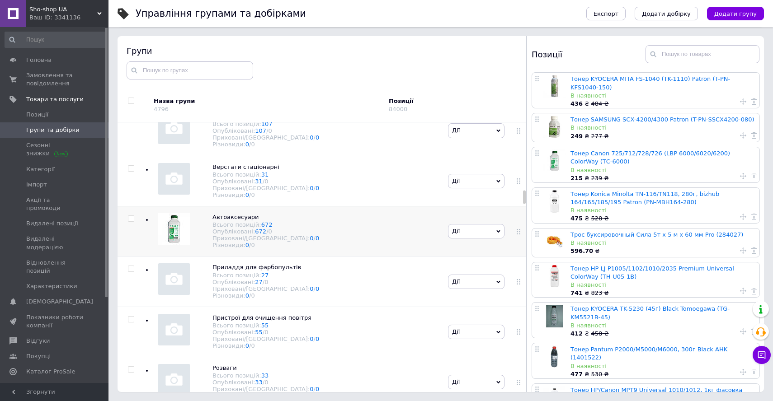
click at [131, 216] on input "checkbox" at bounding box center [131, 219] width 6 height 6
click at [161, 105] on span "Дія для обраних 1 груп" at bounding box center [173, 105] width 72 height 8
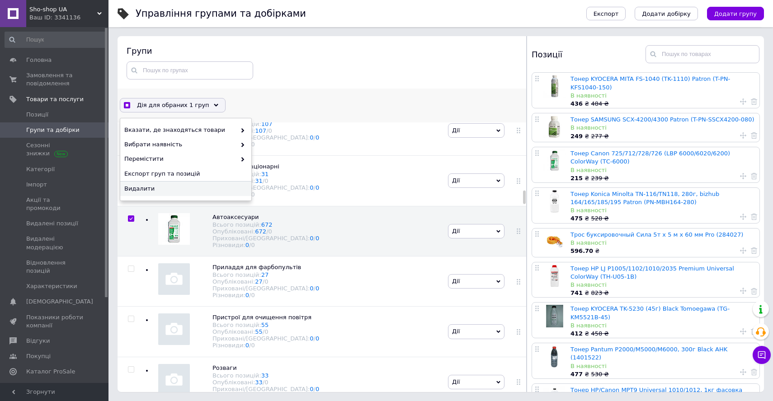
click at [159, 191] on span "Видалити" at bounding box center [184, 189] width 121 height 8
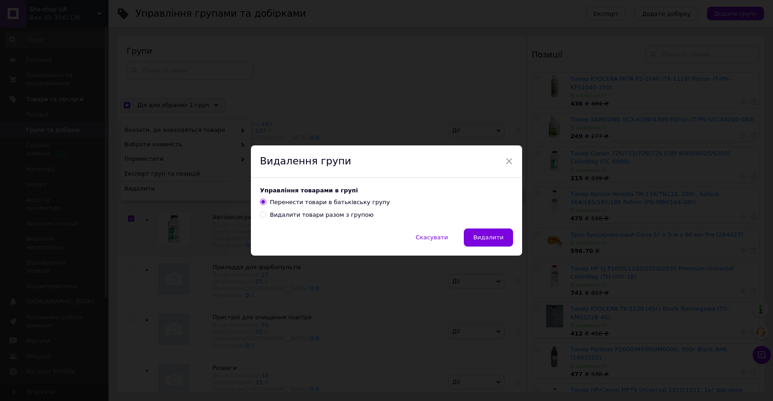
click at [300, 215] on div "Видалити товари разом з групою" at bounding box center [321, 215] width 103 height 8
click at [266, 215] on input "Видалити товари разом з групою" at bounding box center [263, 214] width 6 height 6
click at [475, 240] on span "Видалити" at bounding box center [488, 237] width 30 height 7
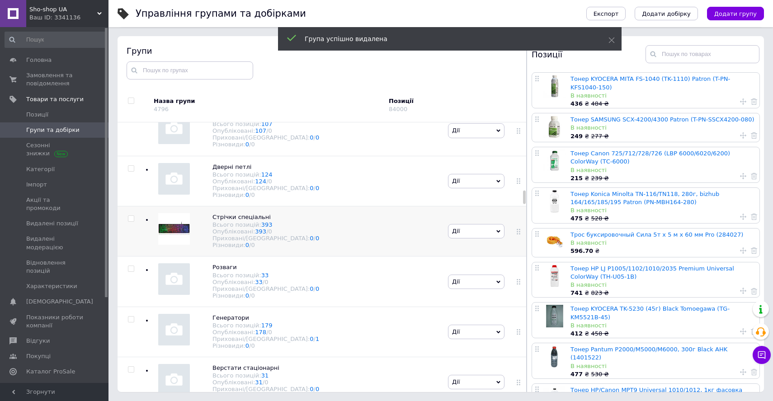
click at [324, 206] on div "Стрічки спеціальні Всього позицій: 393 Опубліковані: 393 / 0 Приховані/Видалені…" at bounding box center [295, 231] width 301 height 50
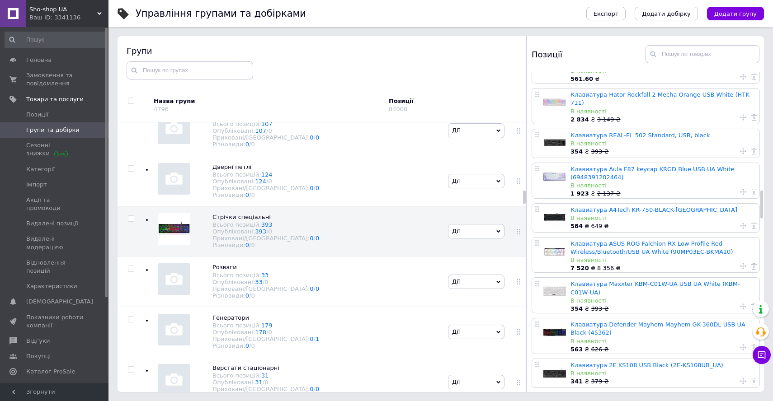
scroll to position [1586, 0]
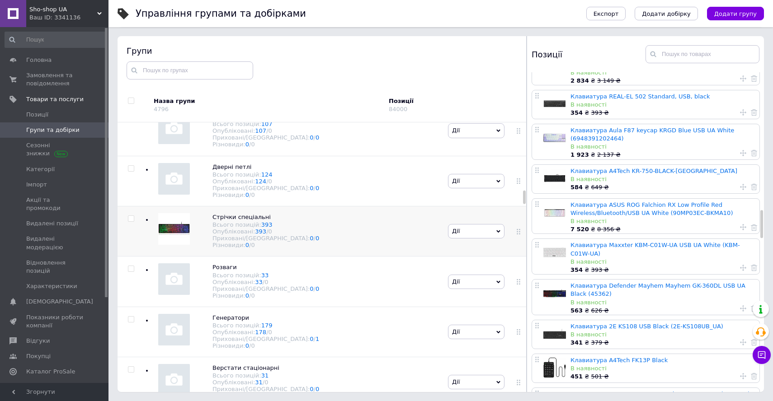
click at [131, 216] on input "checkbox" at bounding box center [131, 219] width 6 height 6
click at [186, 103] on span "Дія для обраних 1 груп" at bounding box center [173, 105] width 72 height 8
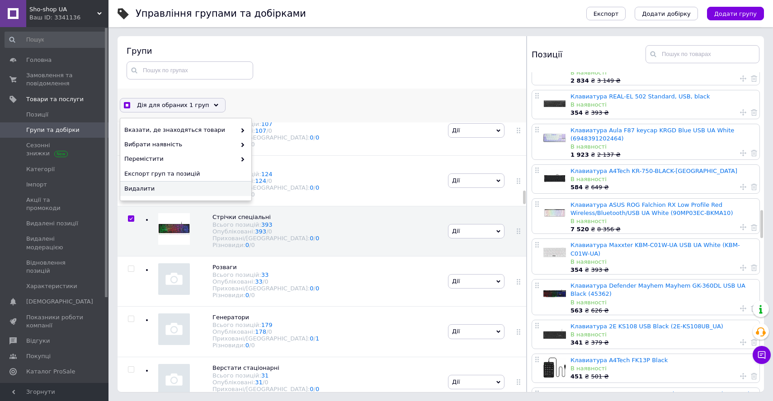
click at [187, 191] on span "Видалити" at bounding box center [184, 189] width 121 height 8
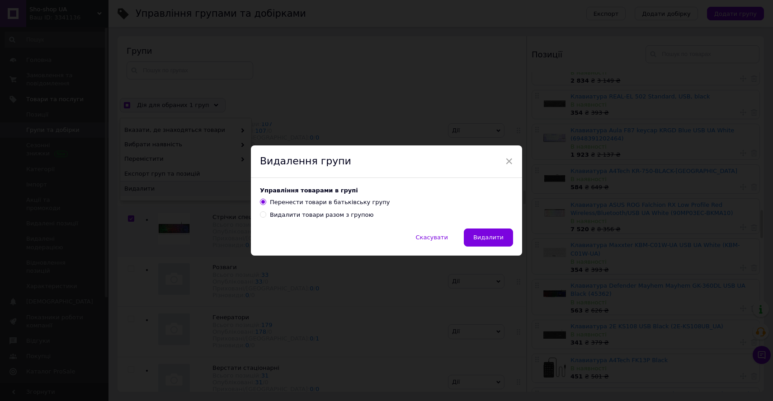
click at [345, 217] on div "Видалити товари разом з групою" at bounding box center [321, 215] width 103 height 8
click at [266, 217] on input "Видалити товари разом з групою" at bounding box center [263, 214] width 6 height 6
click at [475, 237] on span "Видалити" at bounding box center [488, 237] width 30 height 7
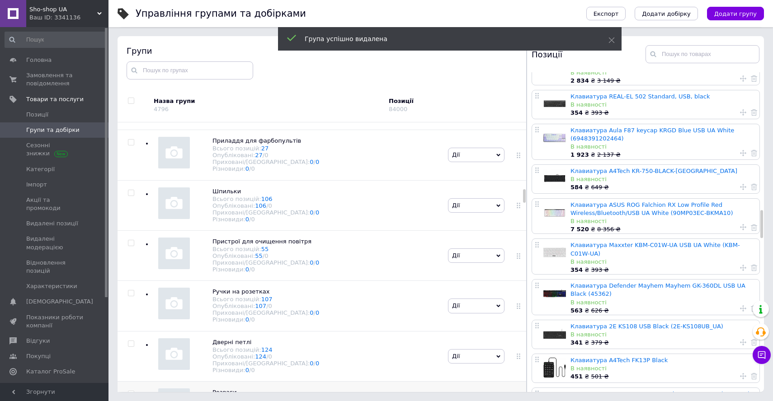
scroll to position [8343, 0]
click at [350, 232] on div "Пристрої для очищення повітря Всього позицій: 55 Опубліковані: 55 / 0 Приховані…" at bounding box center [295, 257] width 301 height 50
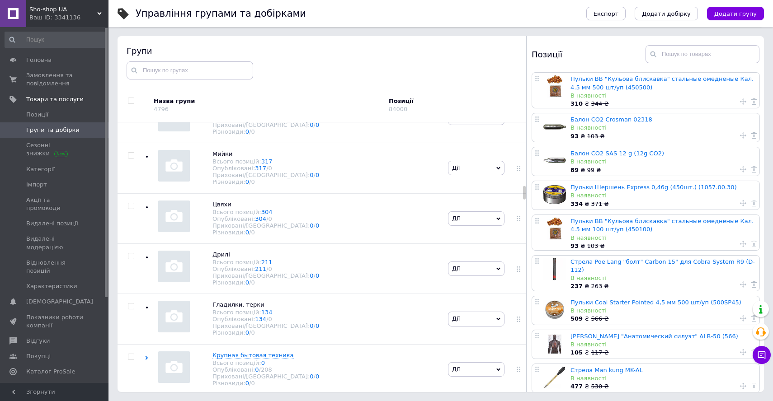
scroll to position [7926, 0]
click at [349, 246] on div "Дрилі Всього позицій: 211 Опубліковані: 211 / 0 Приховані/Видалені: 0 / 0 Різно…" at bounding box center [295, 271] width 301 height 50
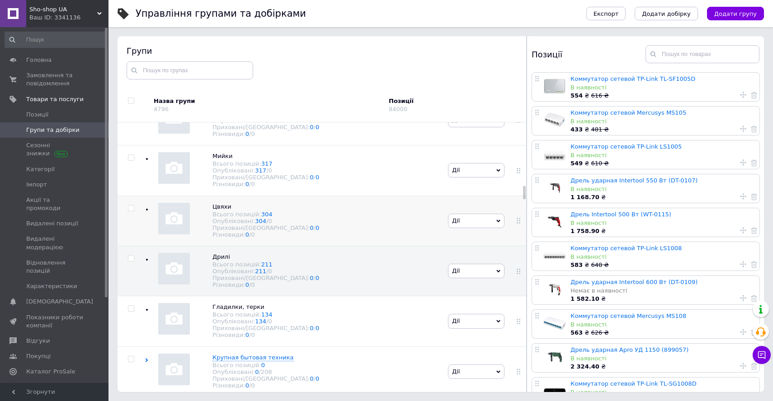
click at [342, 196] on div "Цвяхи Всього позицій: 304 Опубліковані: 304 / 0 Приховані/Видалені: 0 / 0 Різно…" at bounding box center [295, 221] width 301 height 50
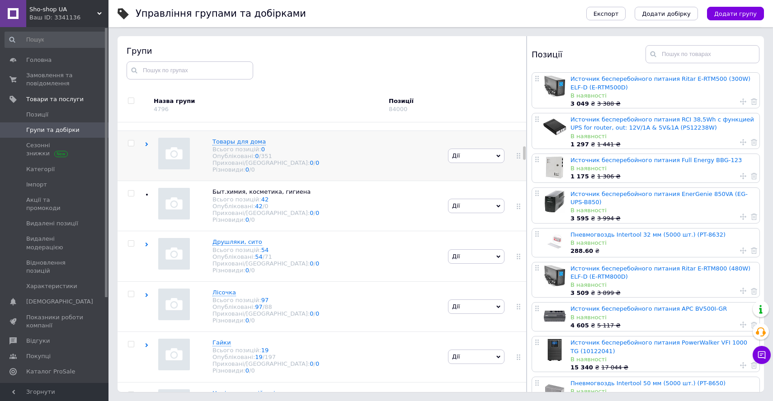
scroll to position [2908, 0]
click at [59, 82] on span "Замовлення та повідомлення" at bounding box center [54, 79] width 57 height 16
